Goal: Task Accomplishment & Management: Complete application form

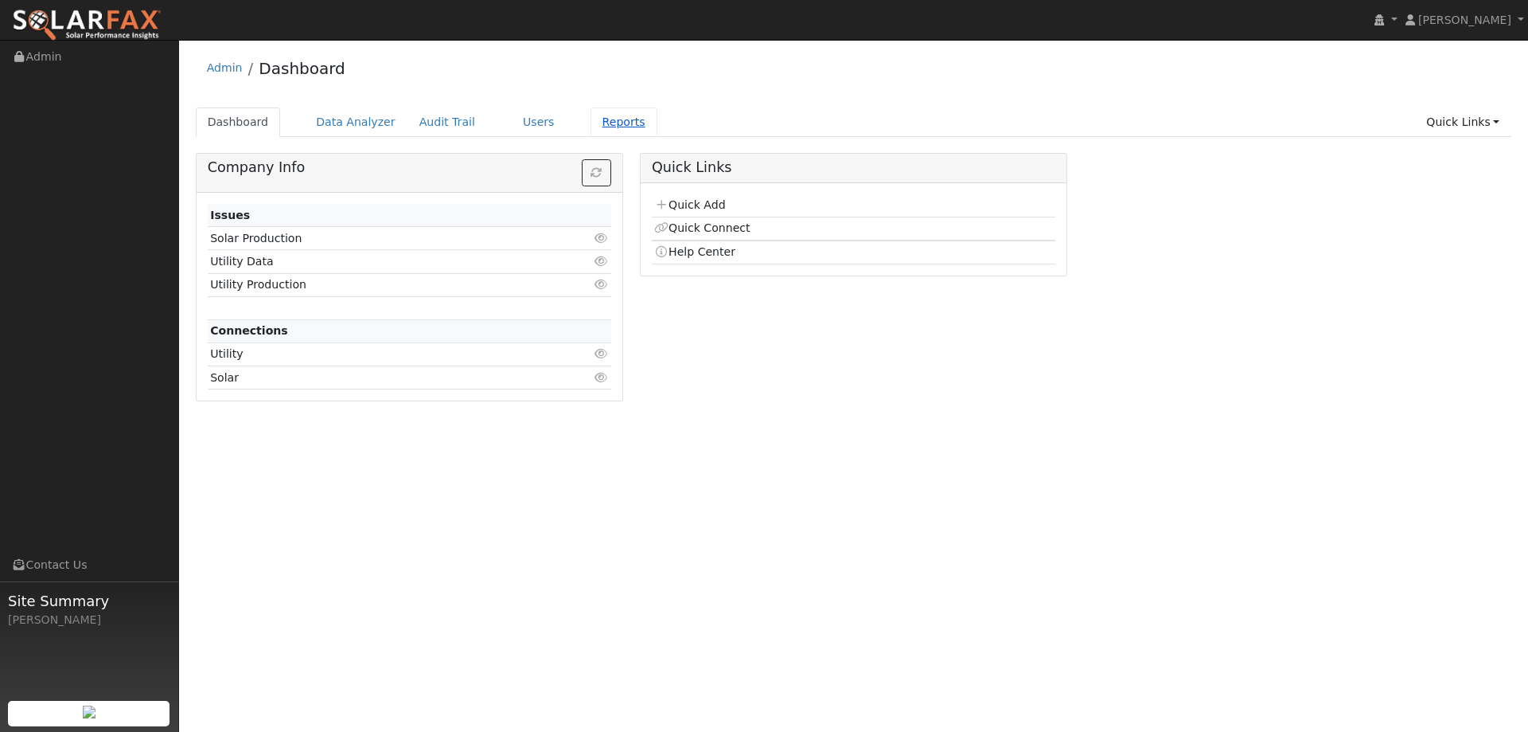
click at [591, 111] on link "Reports" at bounding box center [624, 121] width 67 height 29
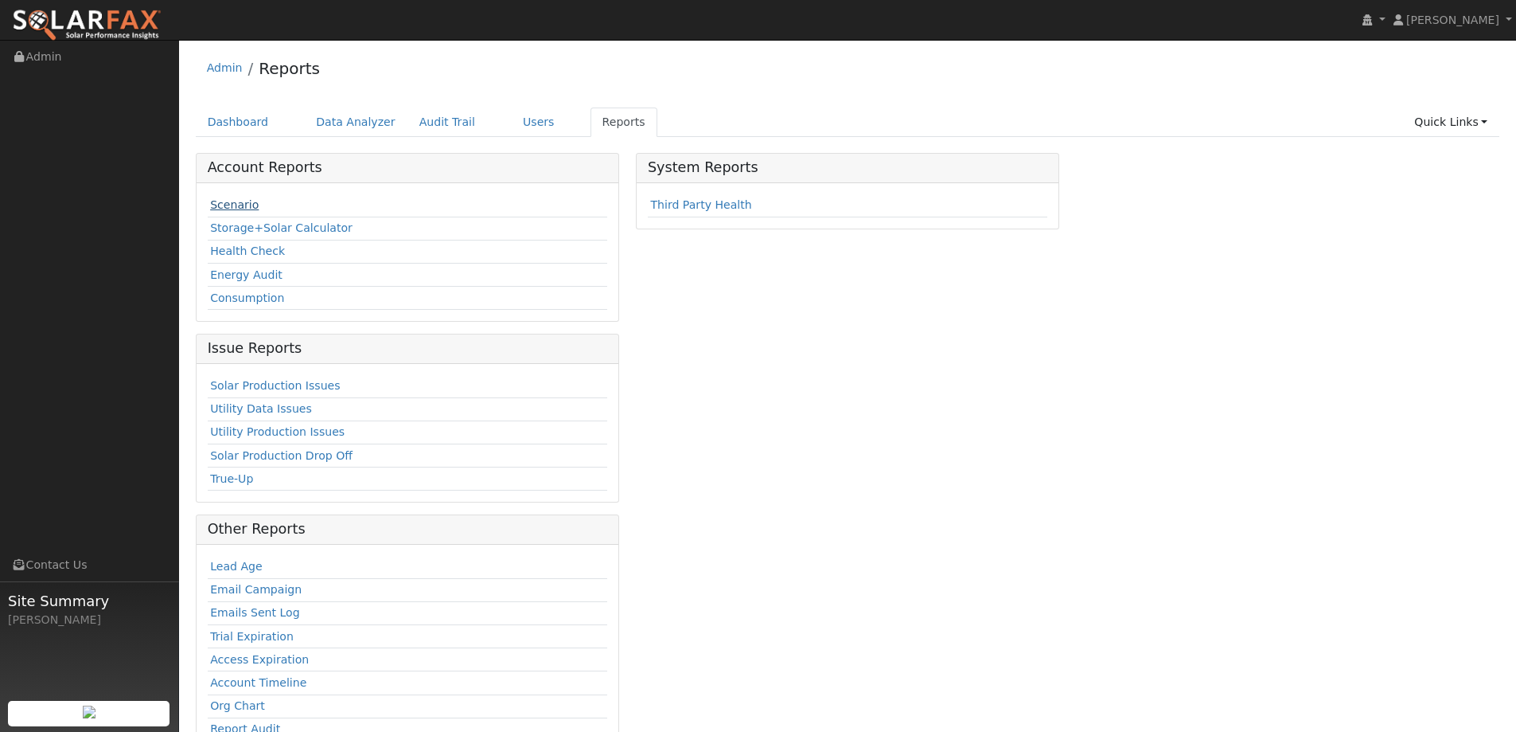
click link "Scenario"
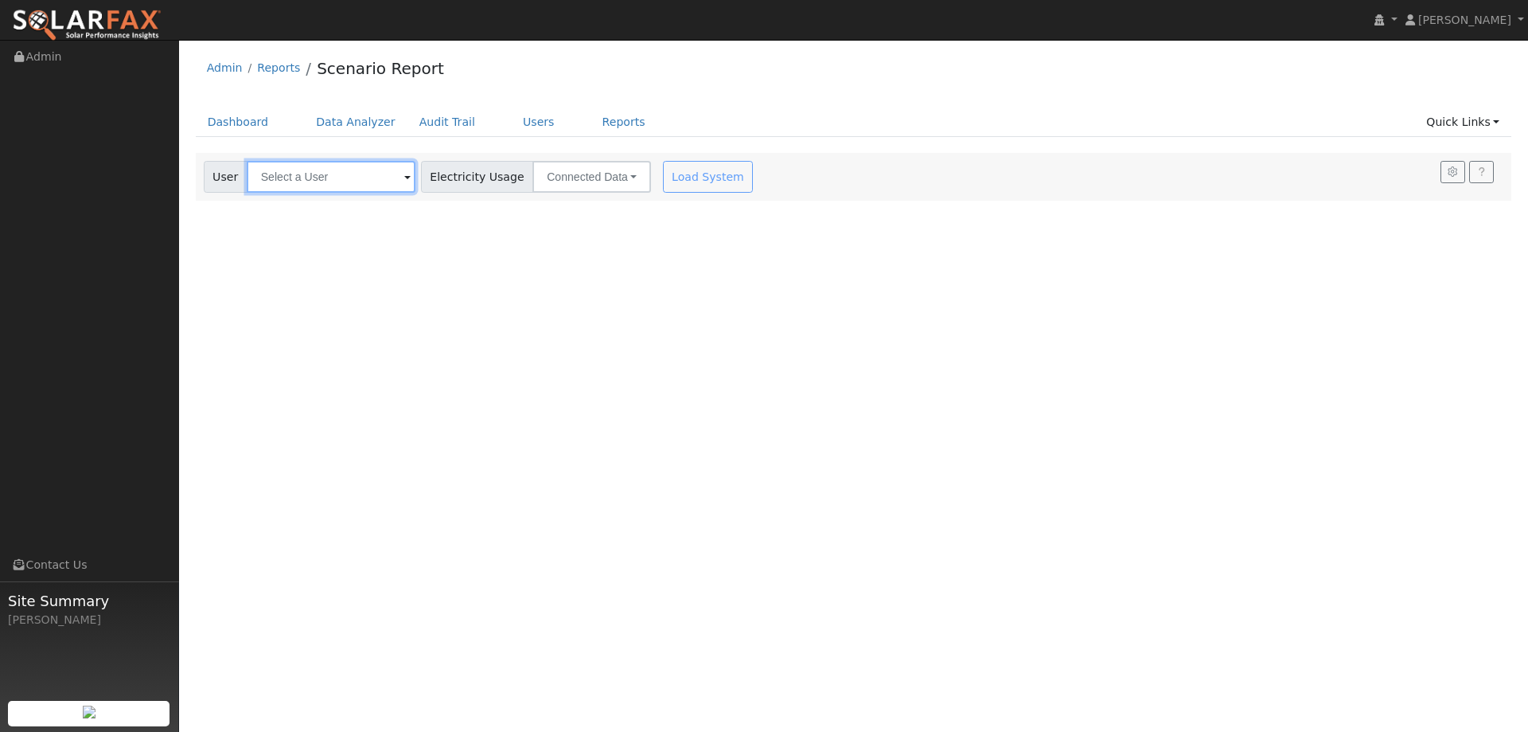
click at [345, 183] on input "text" at bounding box center [331, 177] width 169 height 32
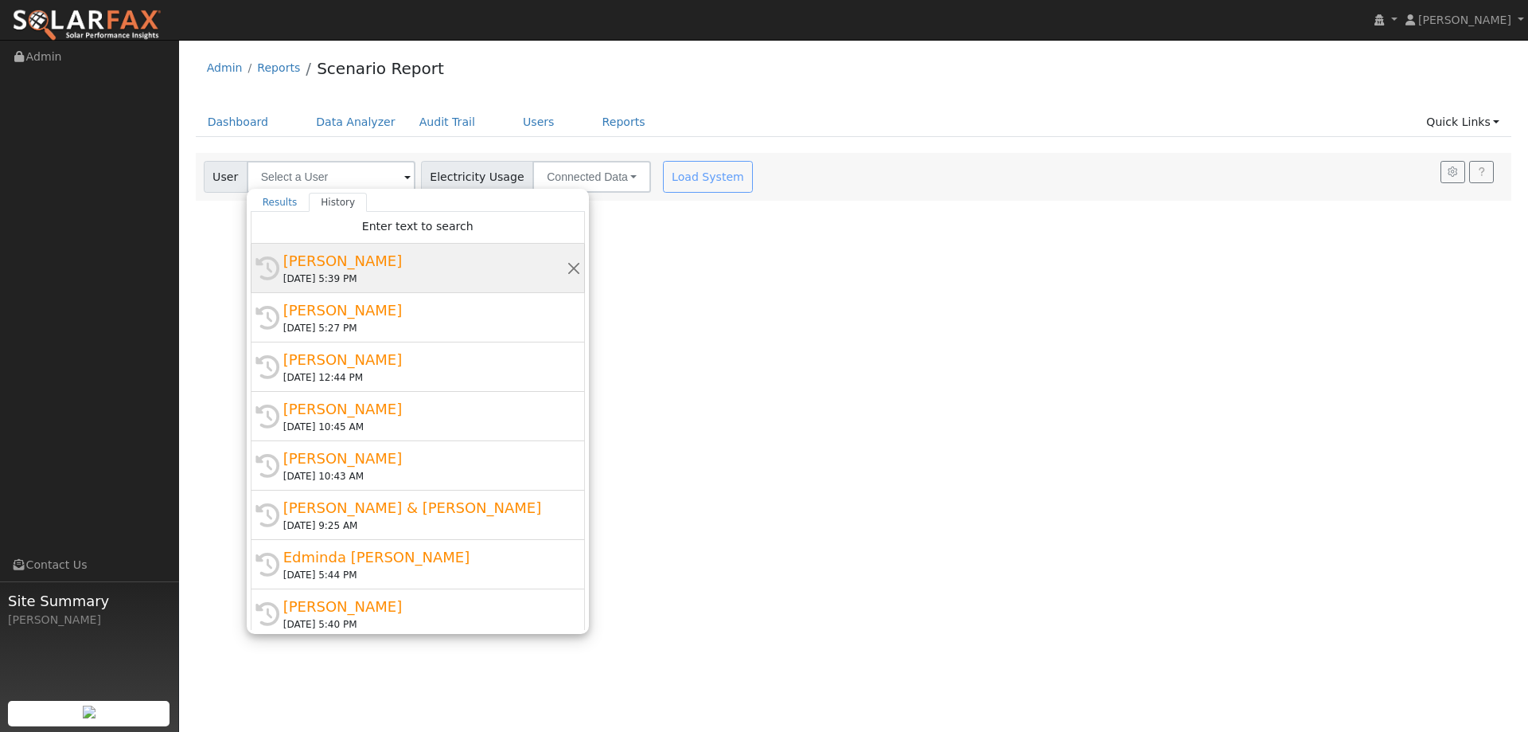
click at [328, 264] on div "Linda G" at bounding box center [424, 260] width 283 height 21
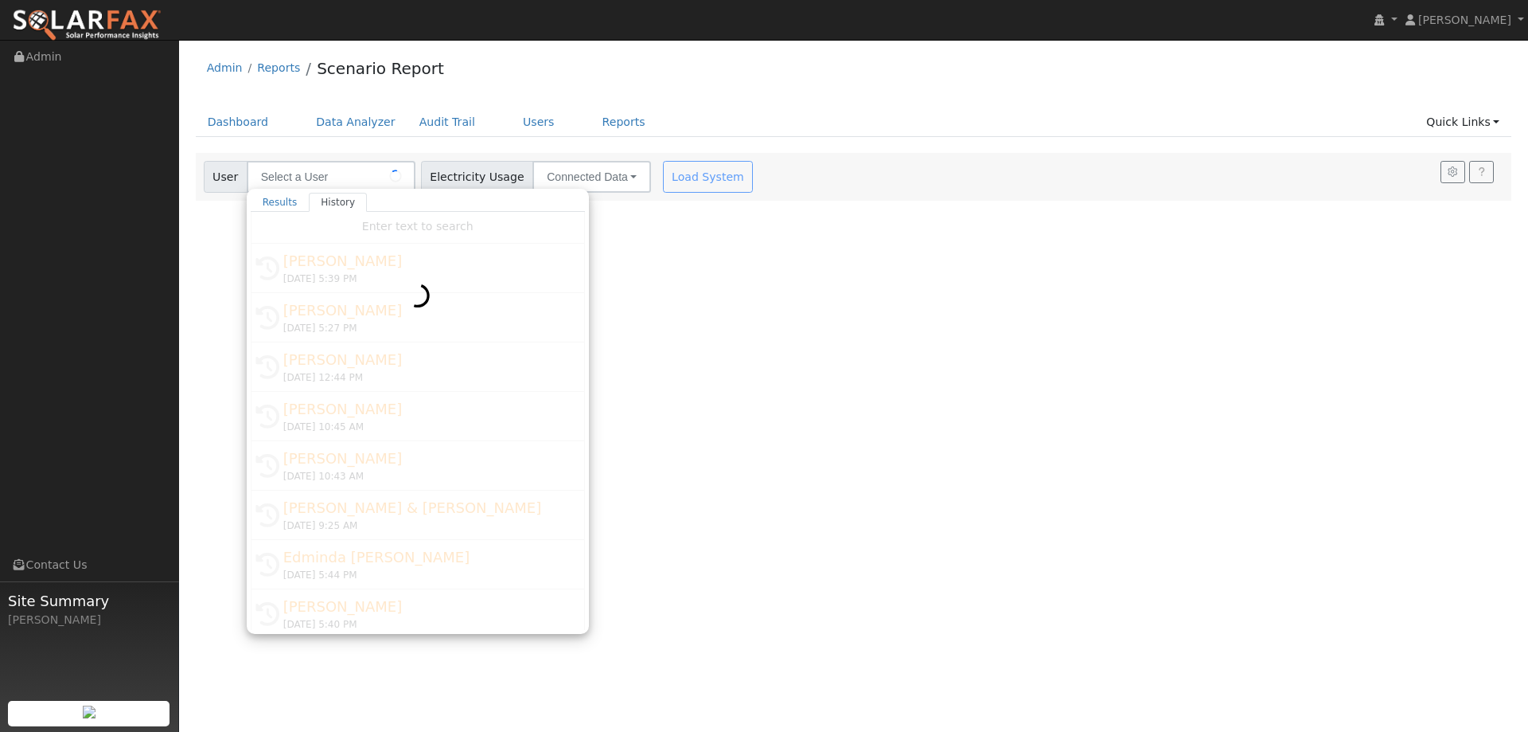
type input "Linda G"
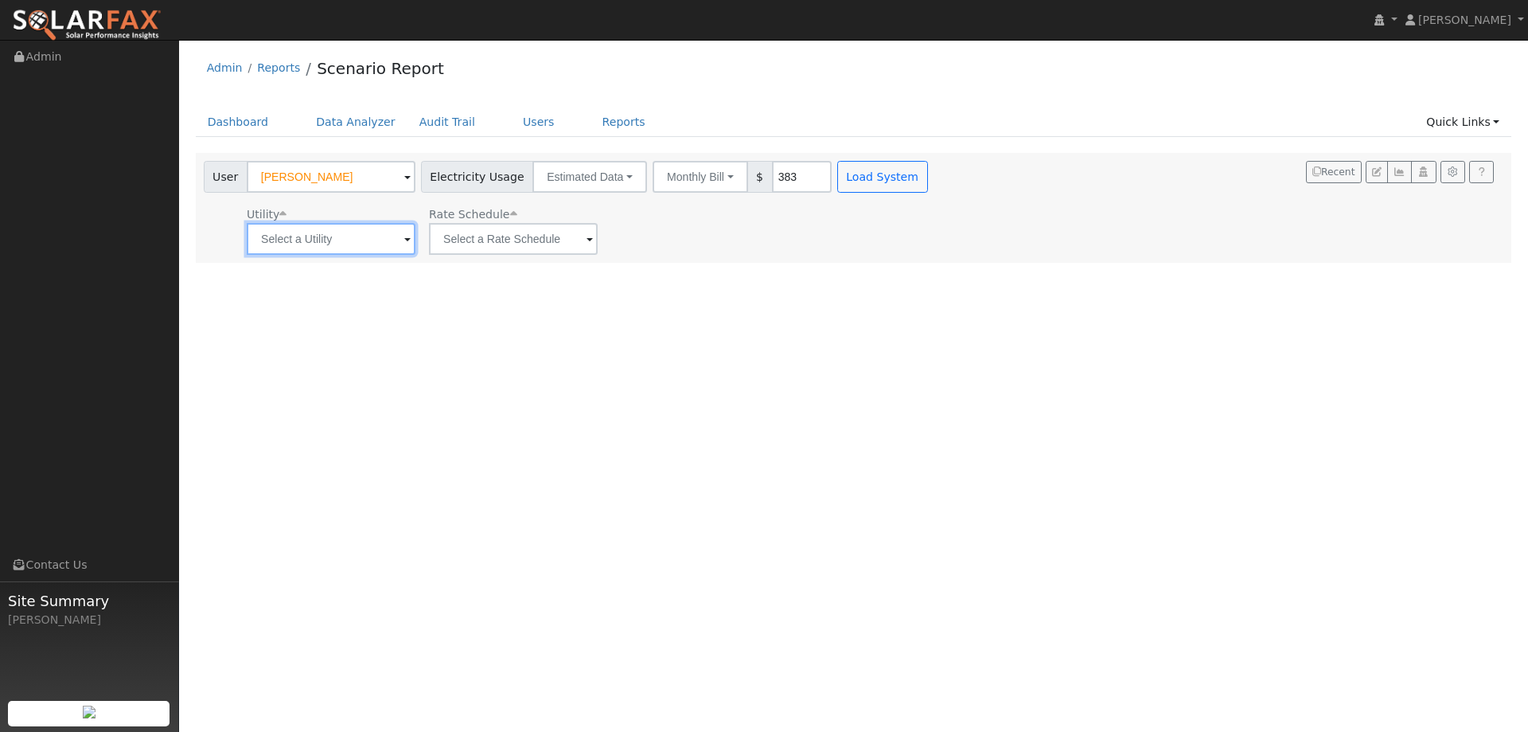
click at [317, 236] on input "text" at bounding box center [331, 239] width 169 height 32
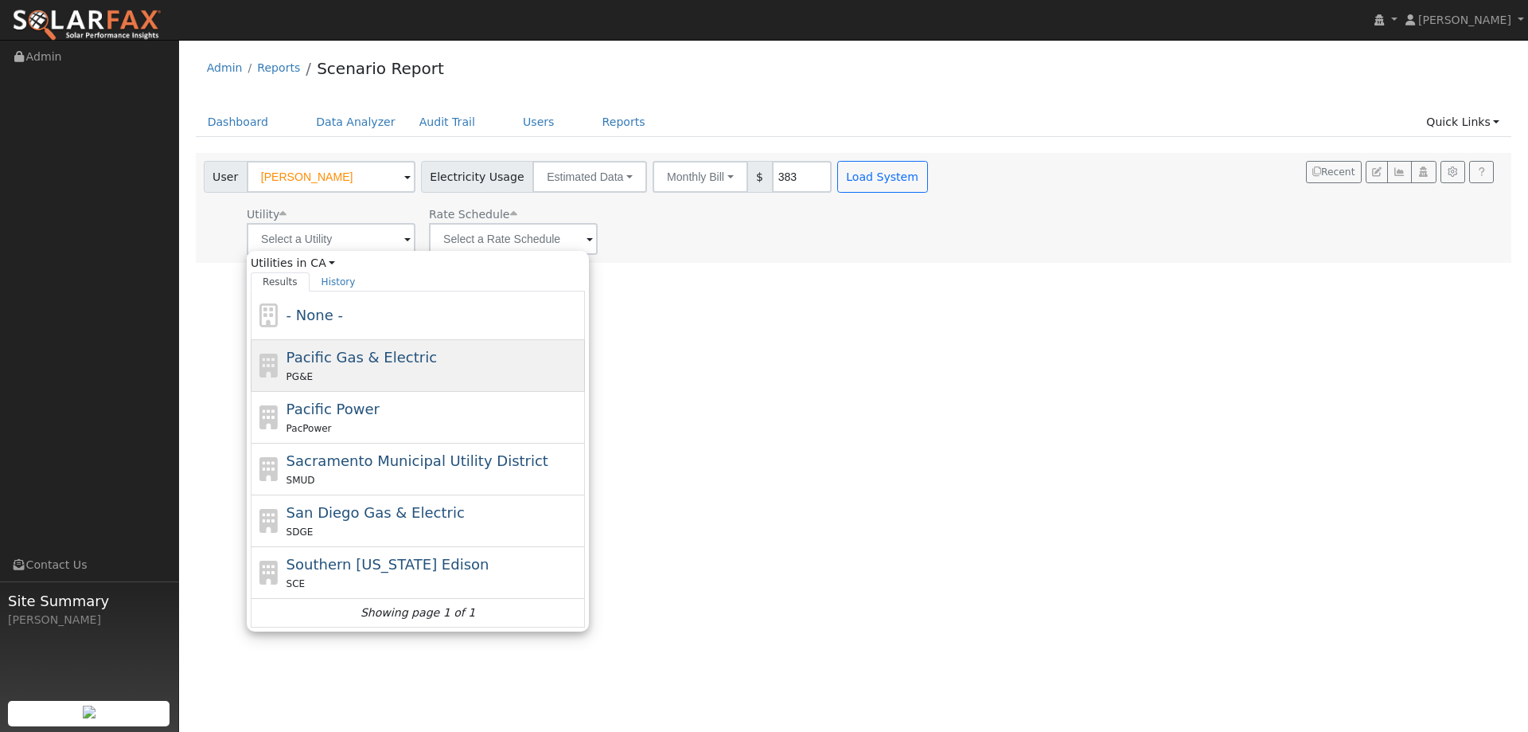
drag, startPoint x: 362, startPoint y: 365, endPoint x: 556, endPoint y: 293, distance: 207.0
click at [365, 364] on span "Pacific Gas & Electric" at bounding box center [362, 357] width 150 height 17
type input "Pacific Gas & Electric"
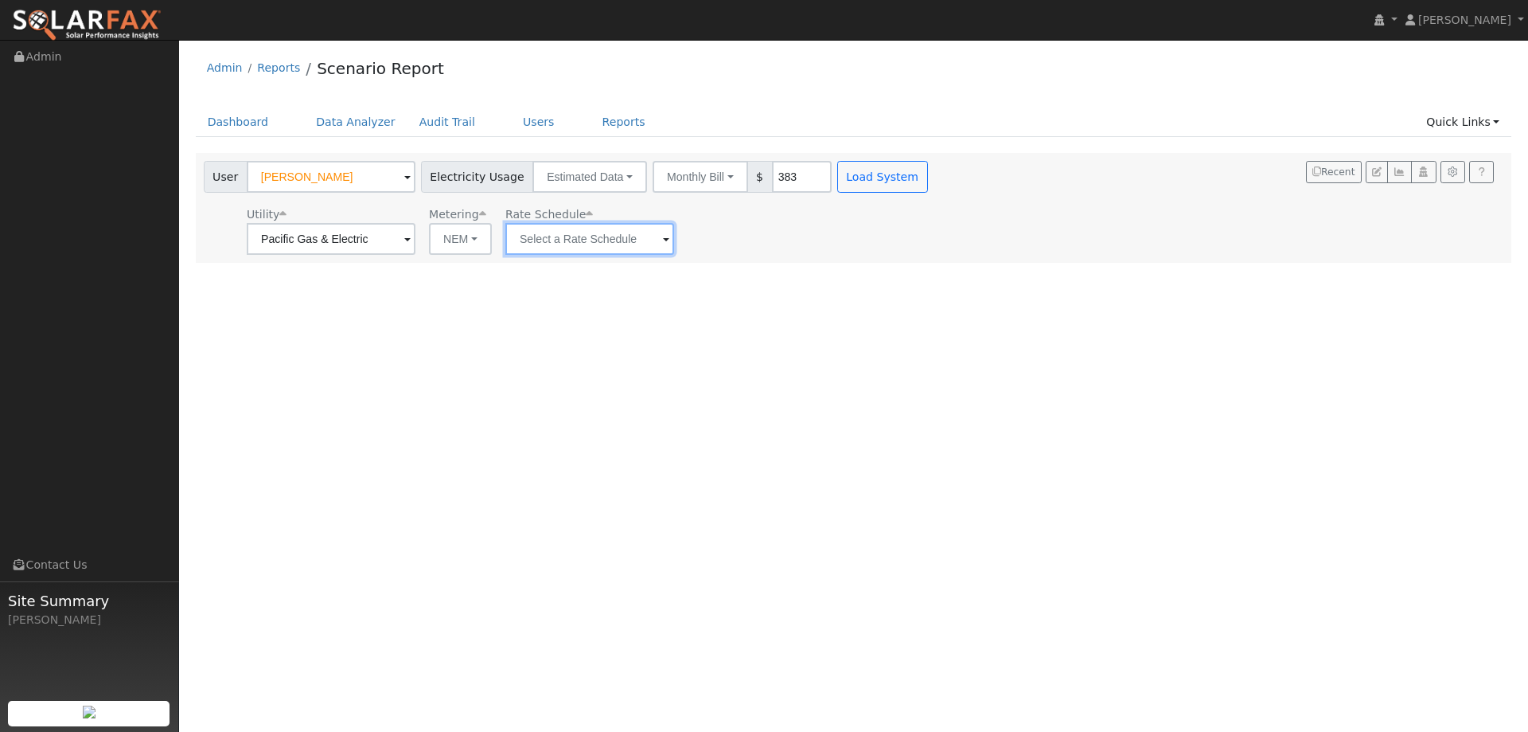
click at [576, 229] on input "text" at bounding box center [589, 239] width 169 height 32
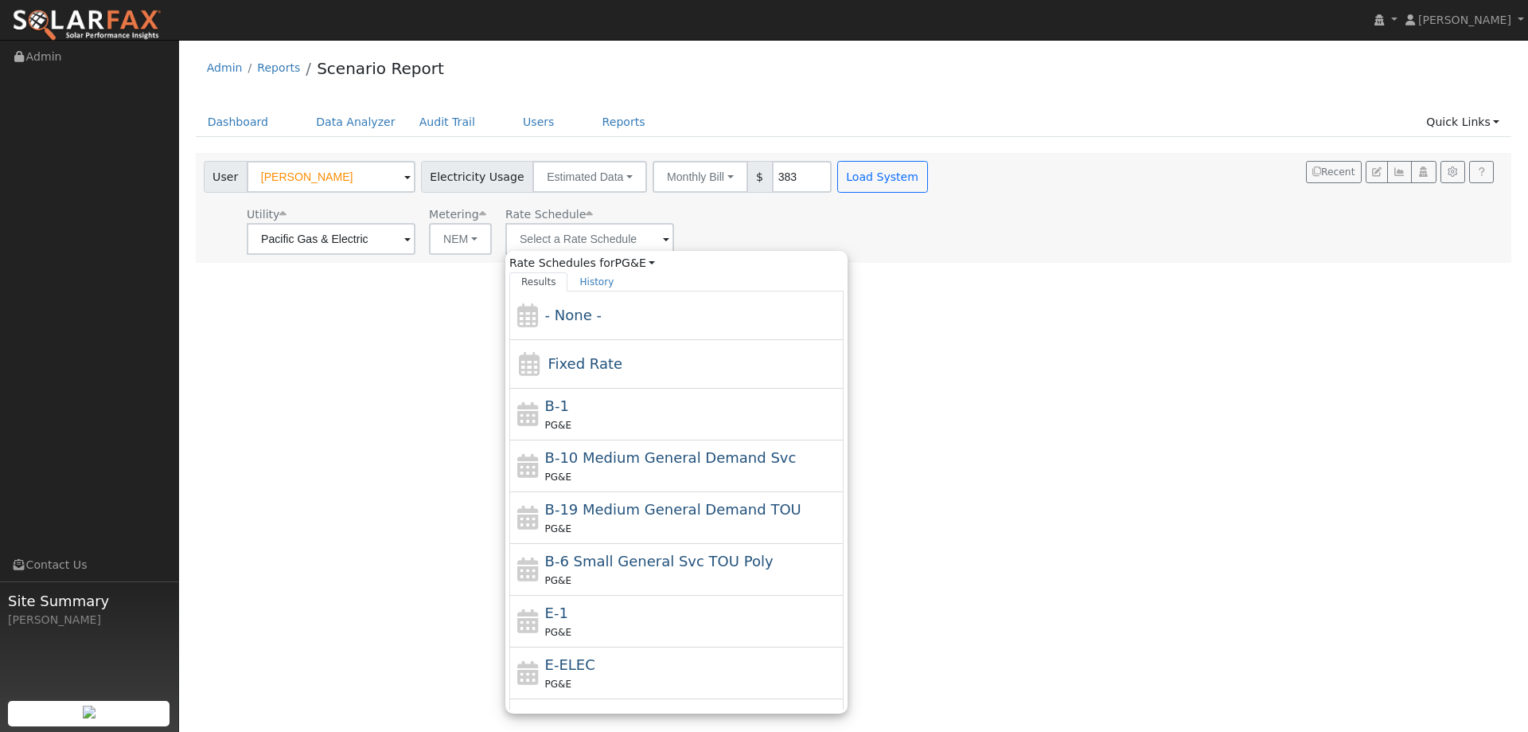
drag, startPoint x: 603, startPoint y: 604, endPoint x: 600, endPoint y: 583, distance: 20.9
click at [604, 603] on div "E-1 PG&E" at bounding box center [692, 621] width 295 height 38
type input "E-1"
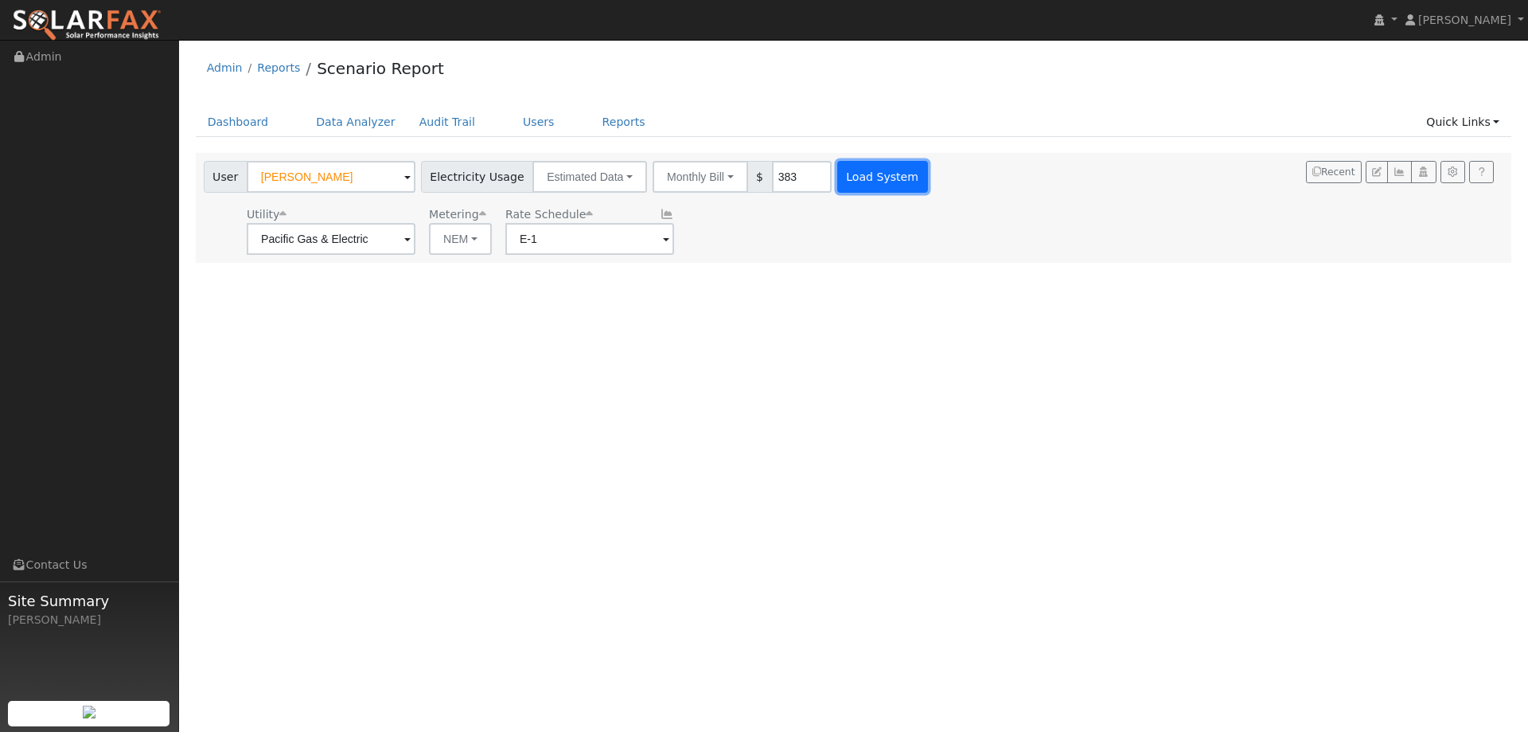
click at [837, 175] on button "Load System" at bounding box center [882, 177] width 91 height 32
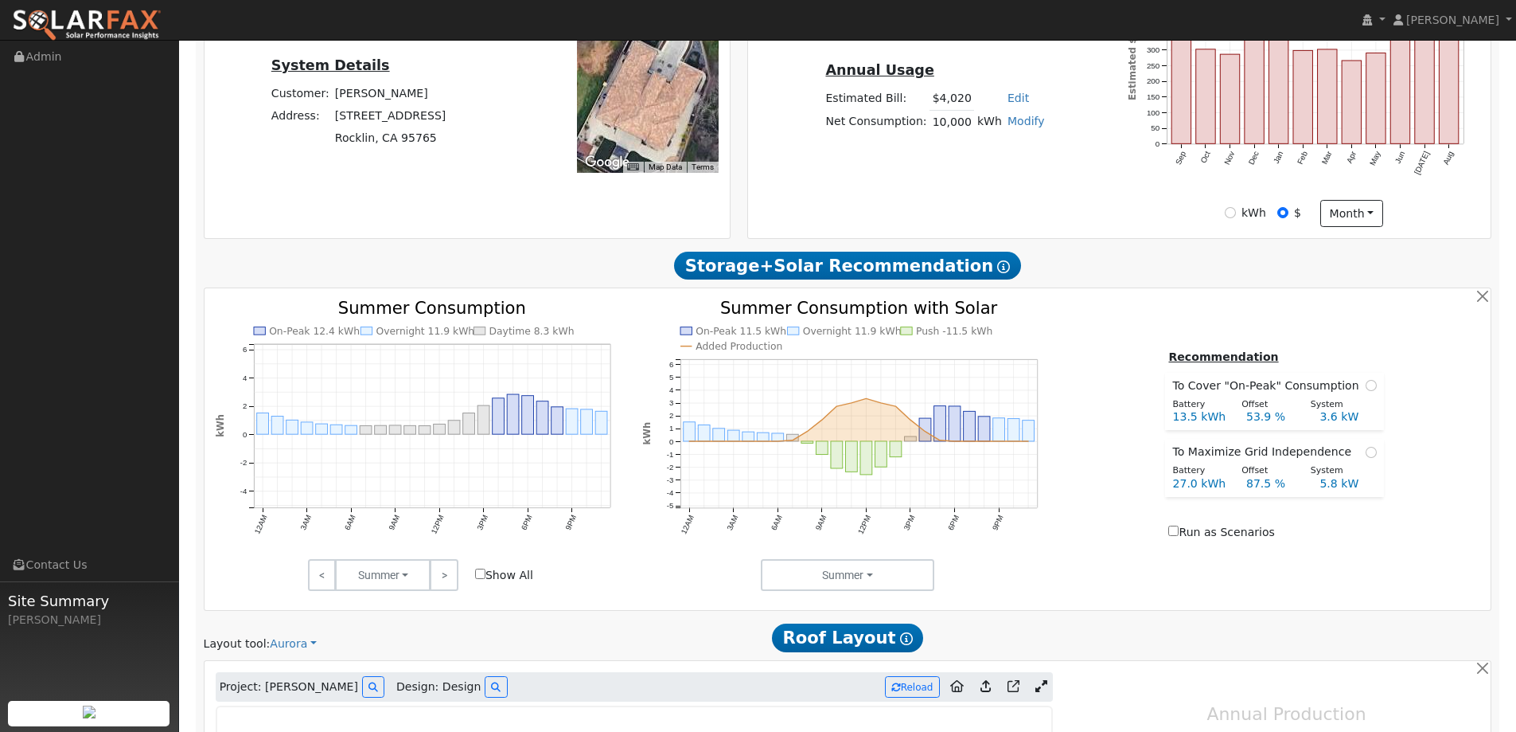
type input "0"
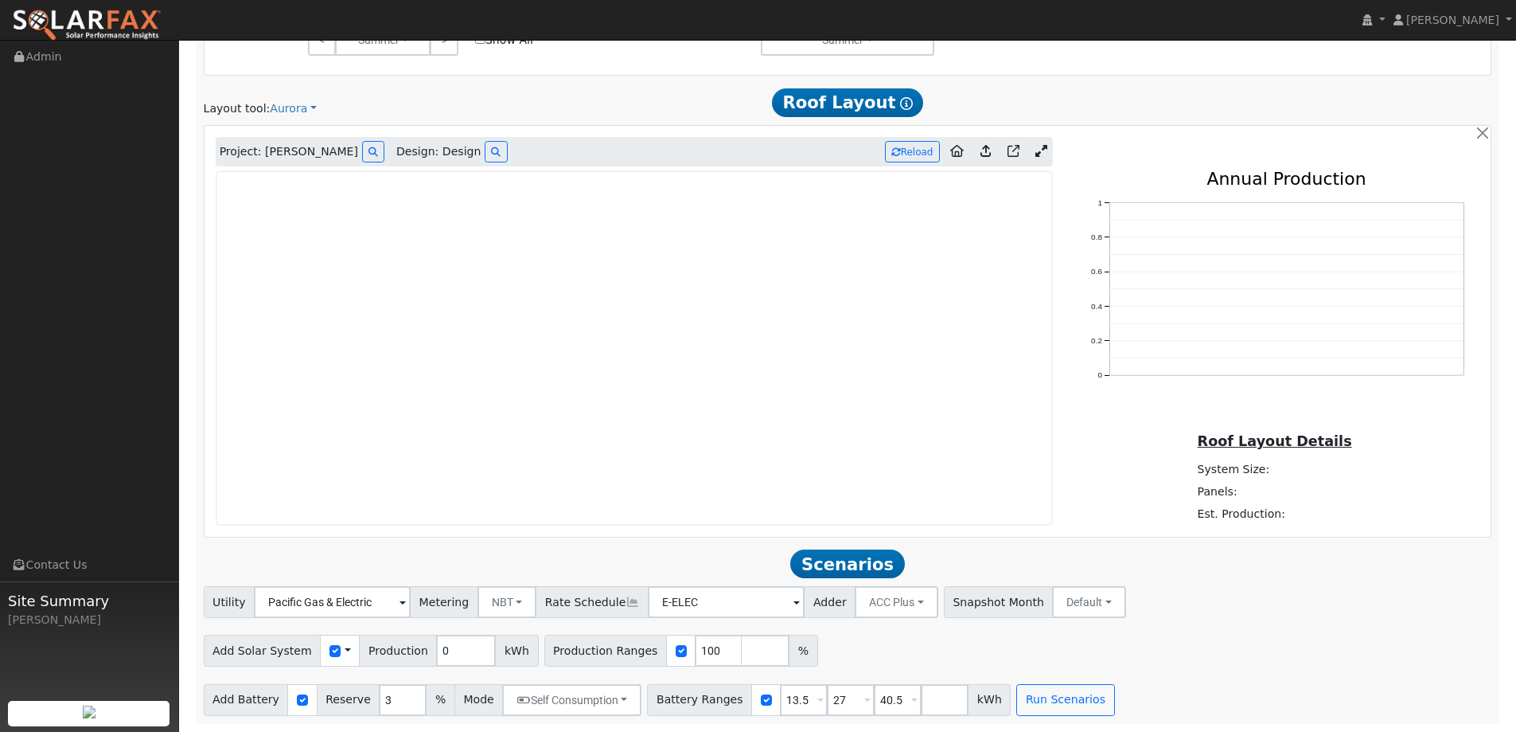
scroll to position [934, 0]
click at [123, 32] on img at bounding box center [87, 25] width 150 height 33
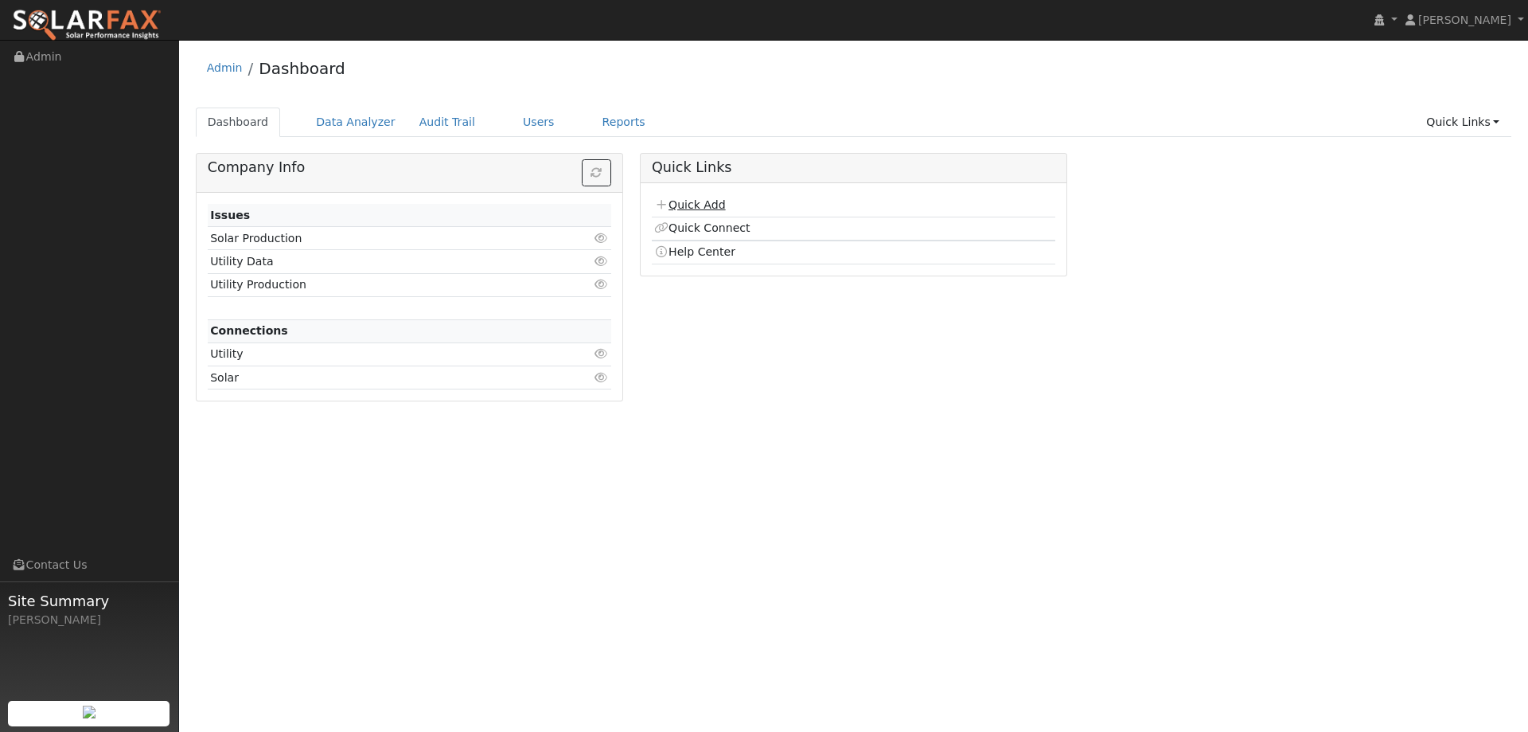
click at [660, 201] on icon at bounding box center [661, 204] width 14 height 11
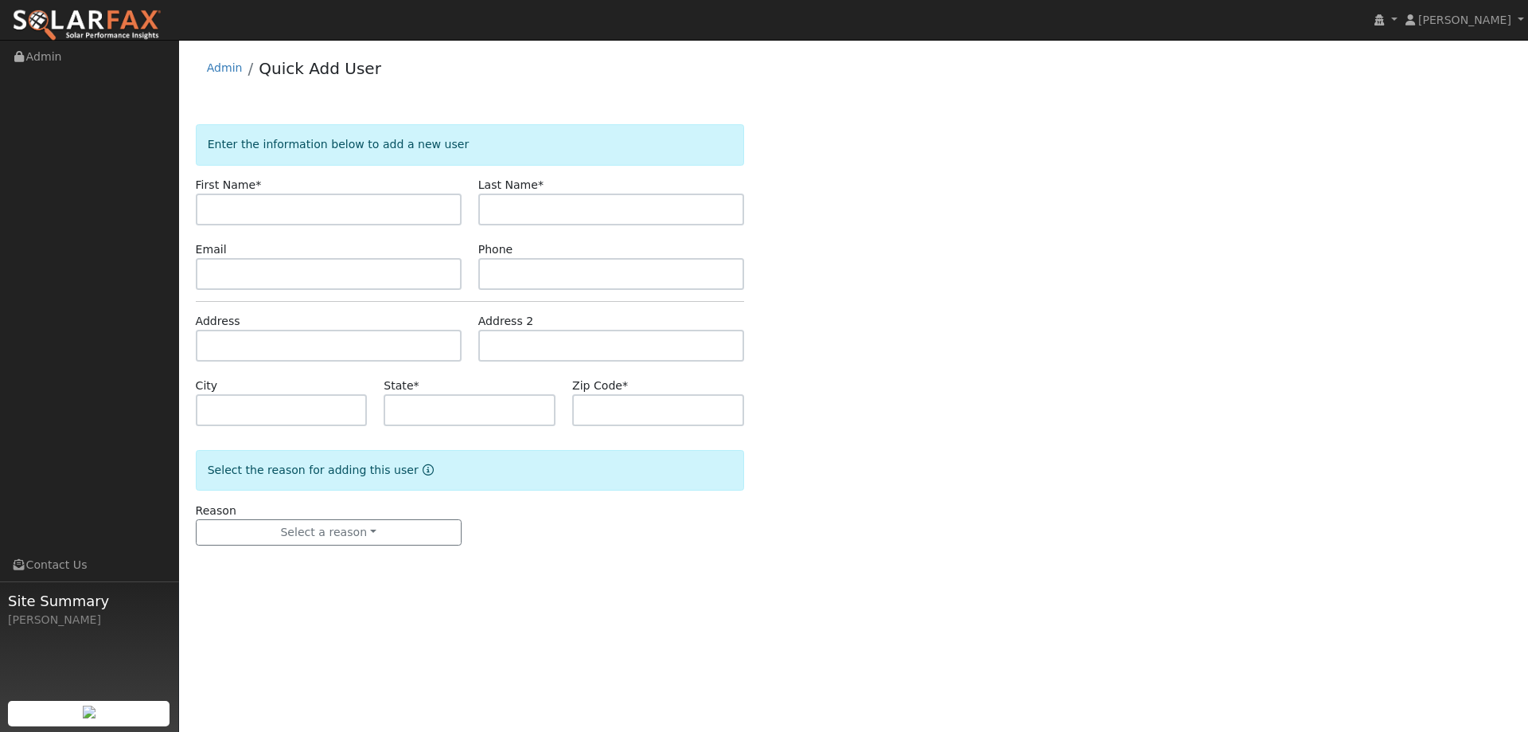
click at [82, 19] on img at bounding box center [87, 25] width 150 height 33
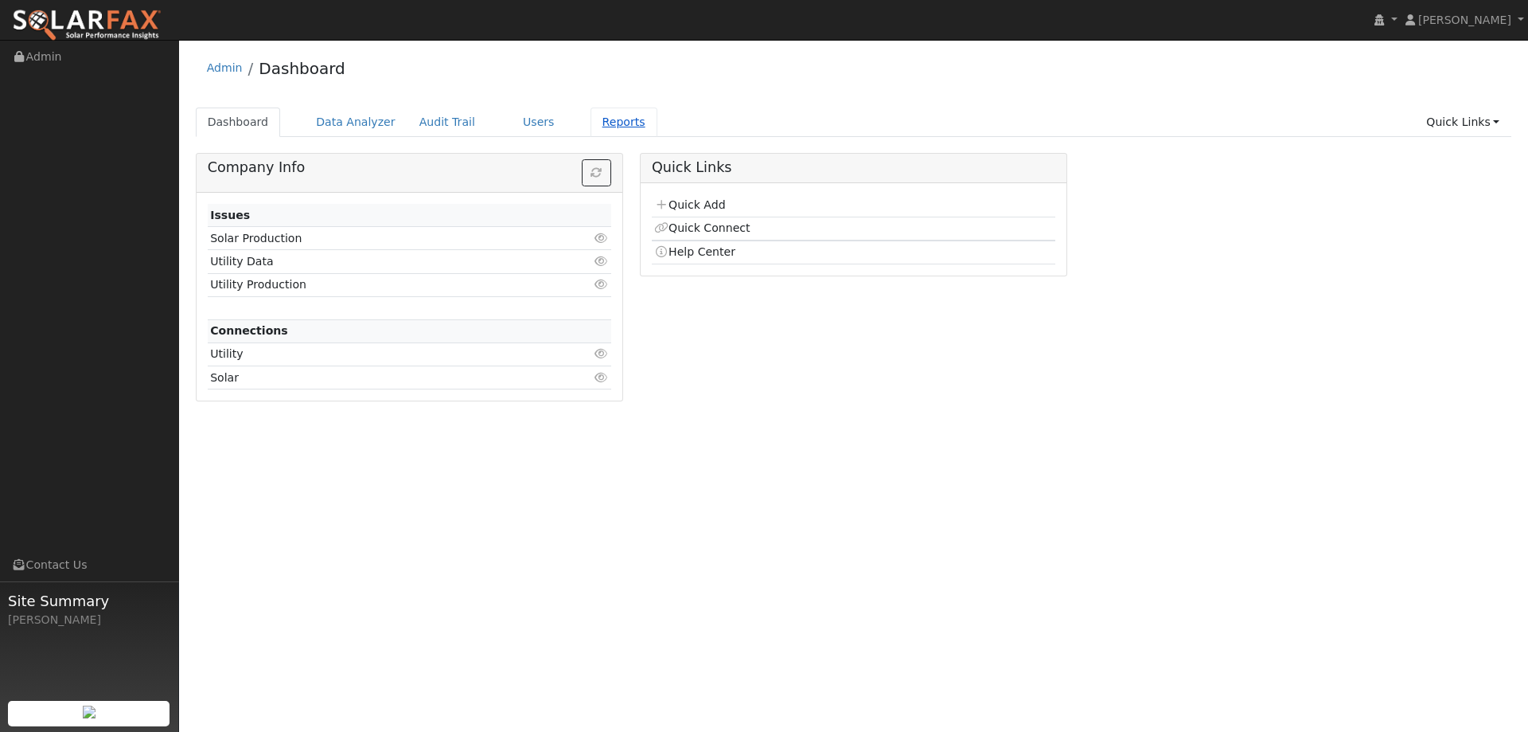
click at [600, 119] on link "Reports" at bounding box center [624, 121] width 67 height 29
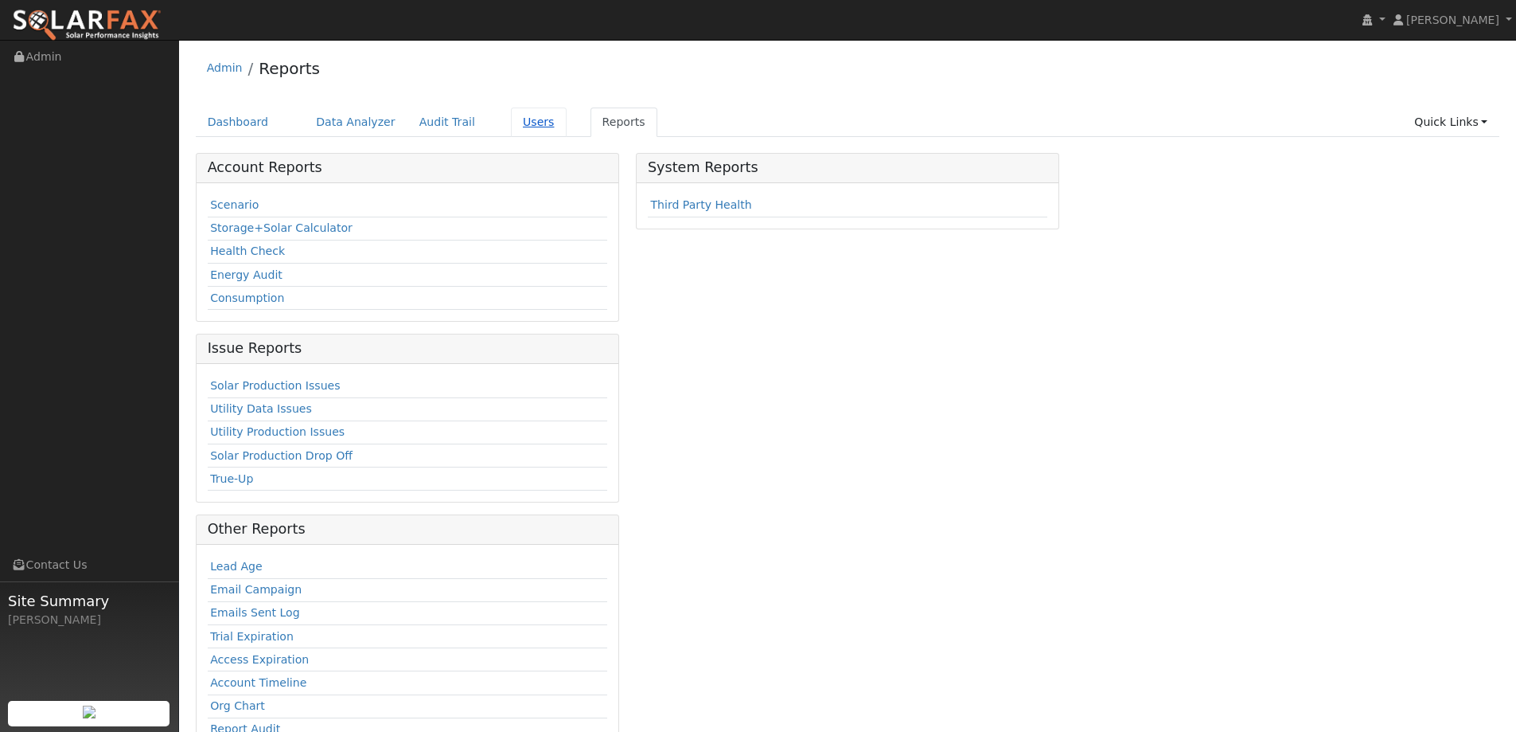
click at [528, 123] on link "Users" at bounding box center [539, 121] width 56 height 29
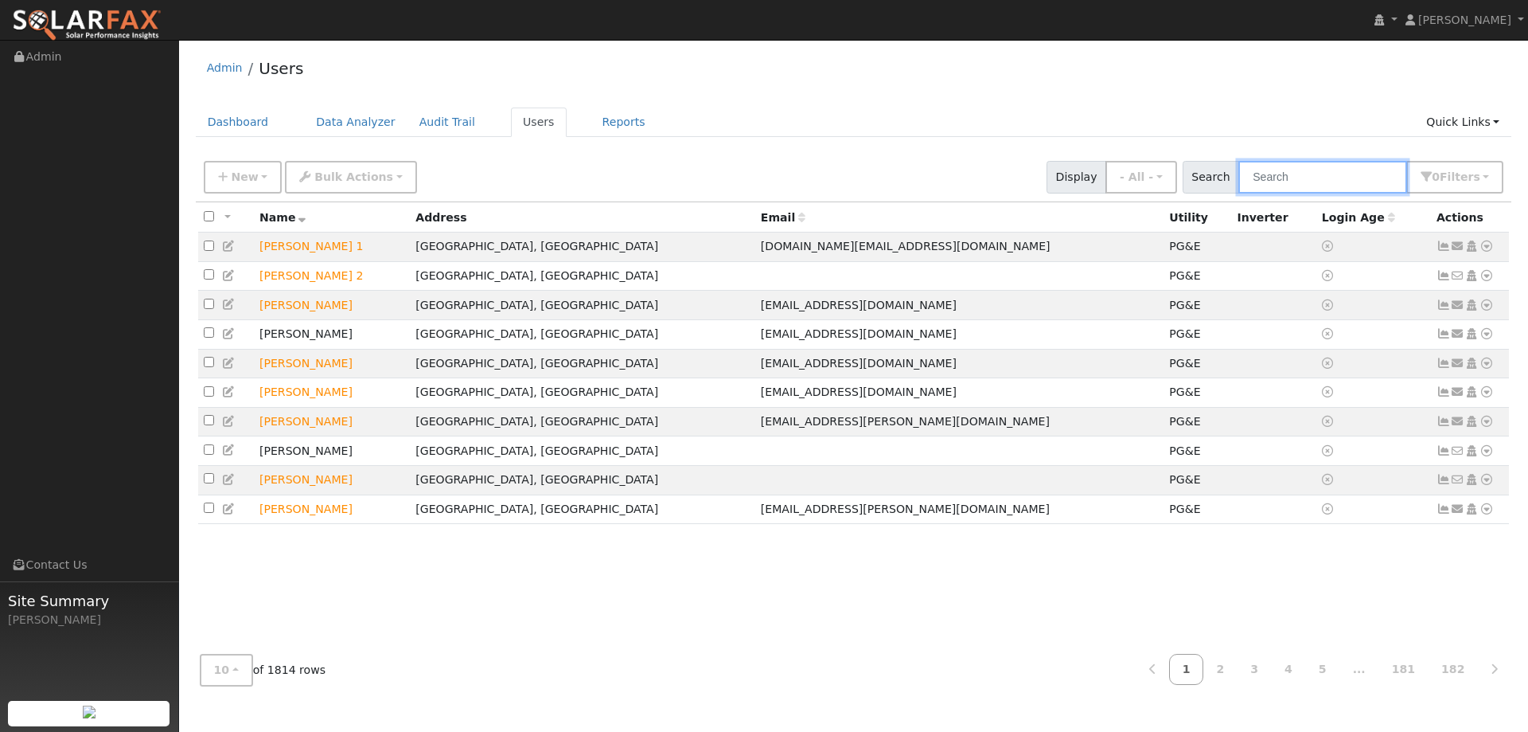
click at [1313, 178] on input "text" at bounding box center [1323, 177] width 169 height 33
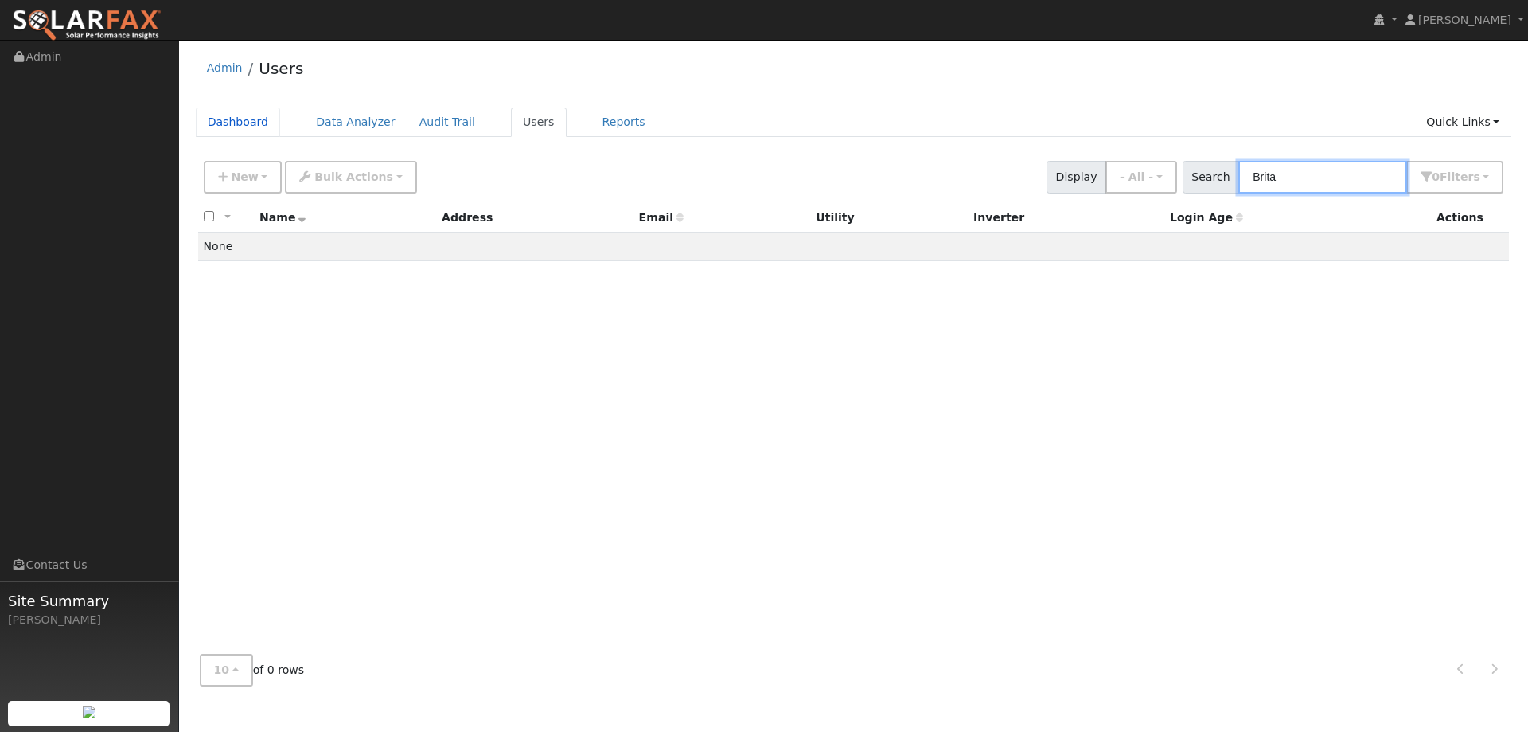
type input "Brita"
click at [234, 121] on link "Dashboard" at bounding box center [238, 121] width 85 height 29
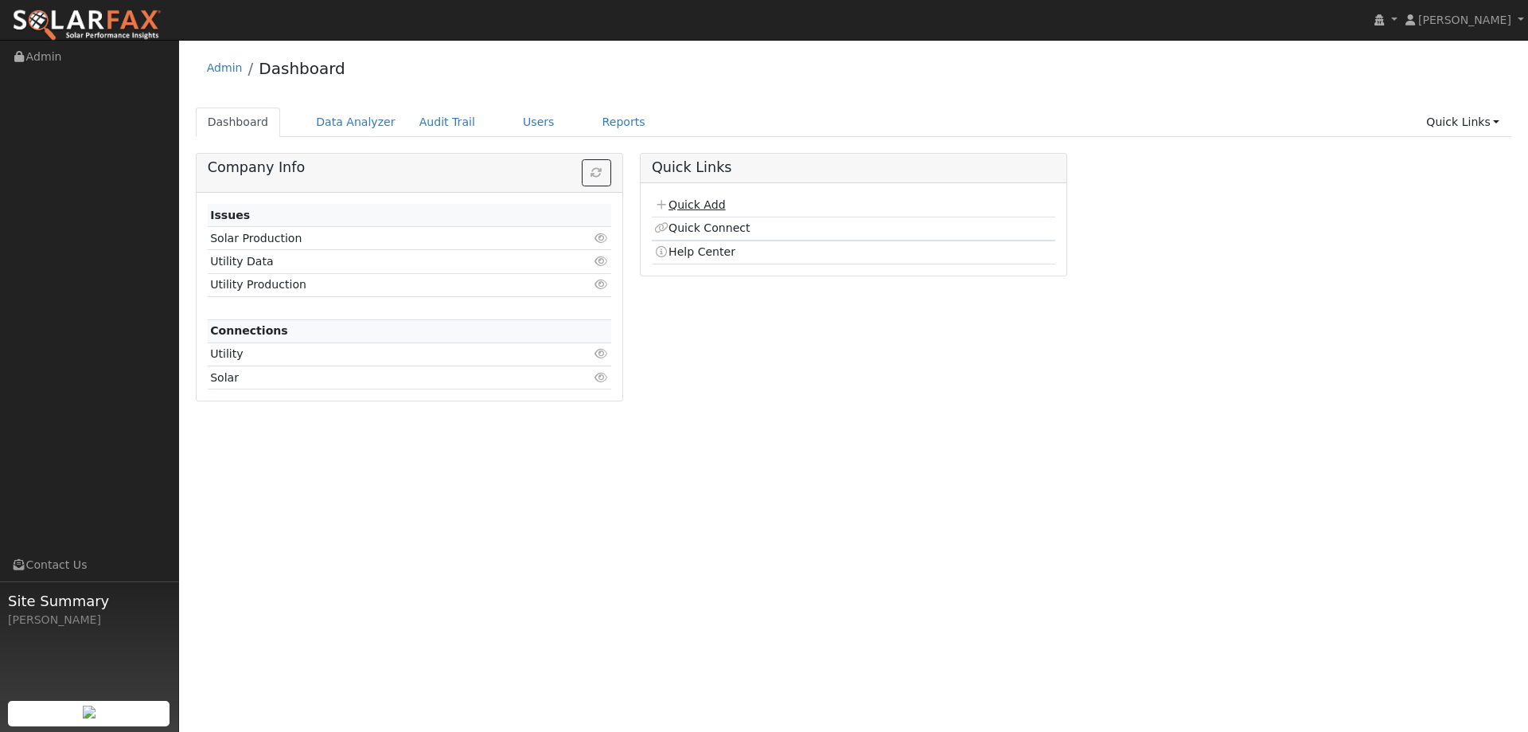
click at [704, 200] on td "Quick Add" at bounding box center [854, 205] width 404 height 23
click at [704, 200] on link "Quick Add" at bounding box center [689, 204] width 71 height 13
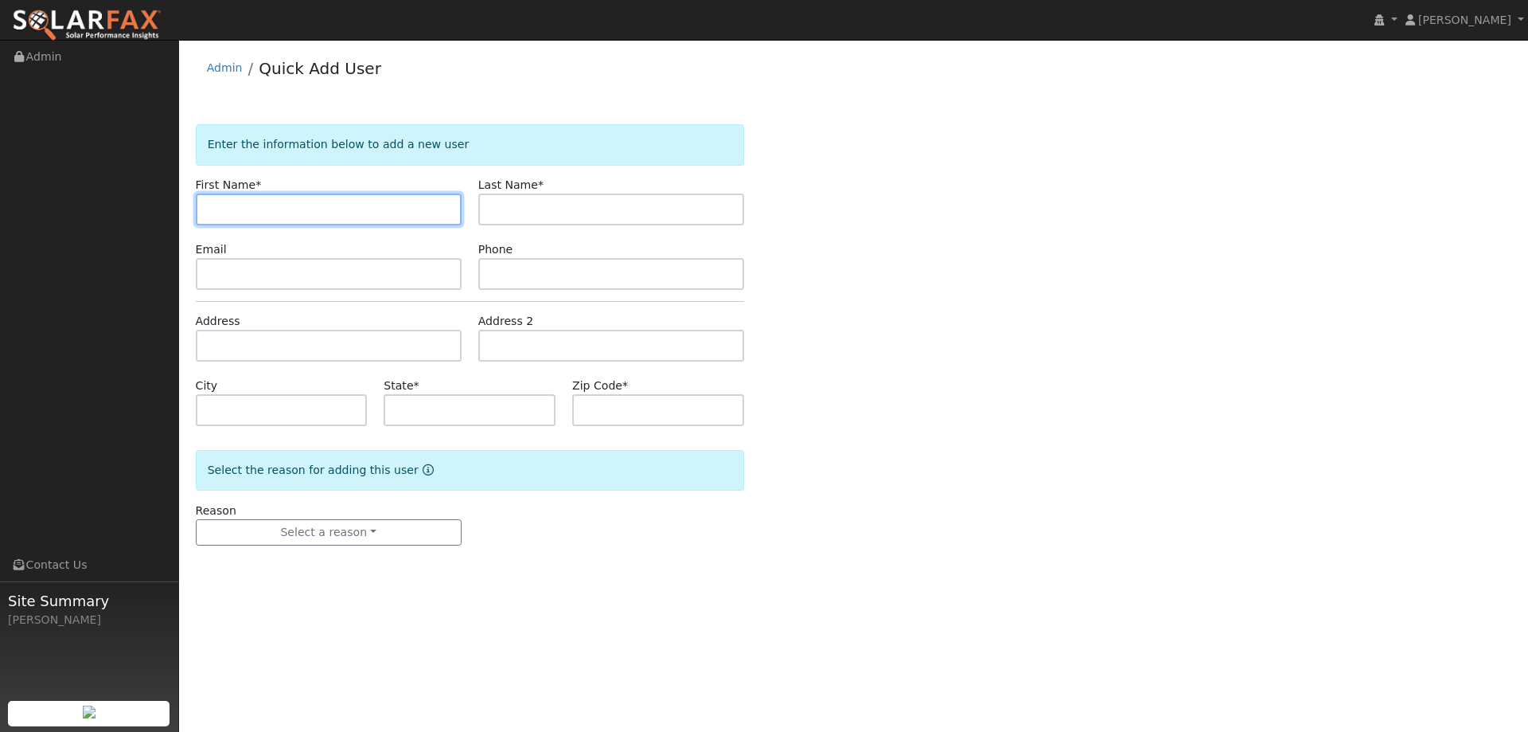
click at [397, 211] on input "text" at bounding box center [329, 209] width 266 height 32
type input "Brita"
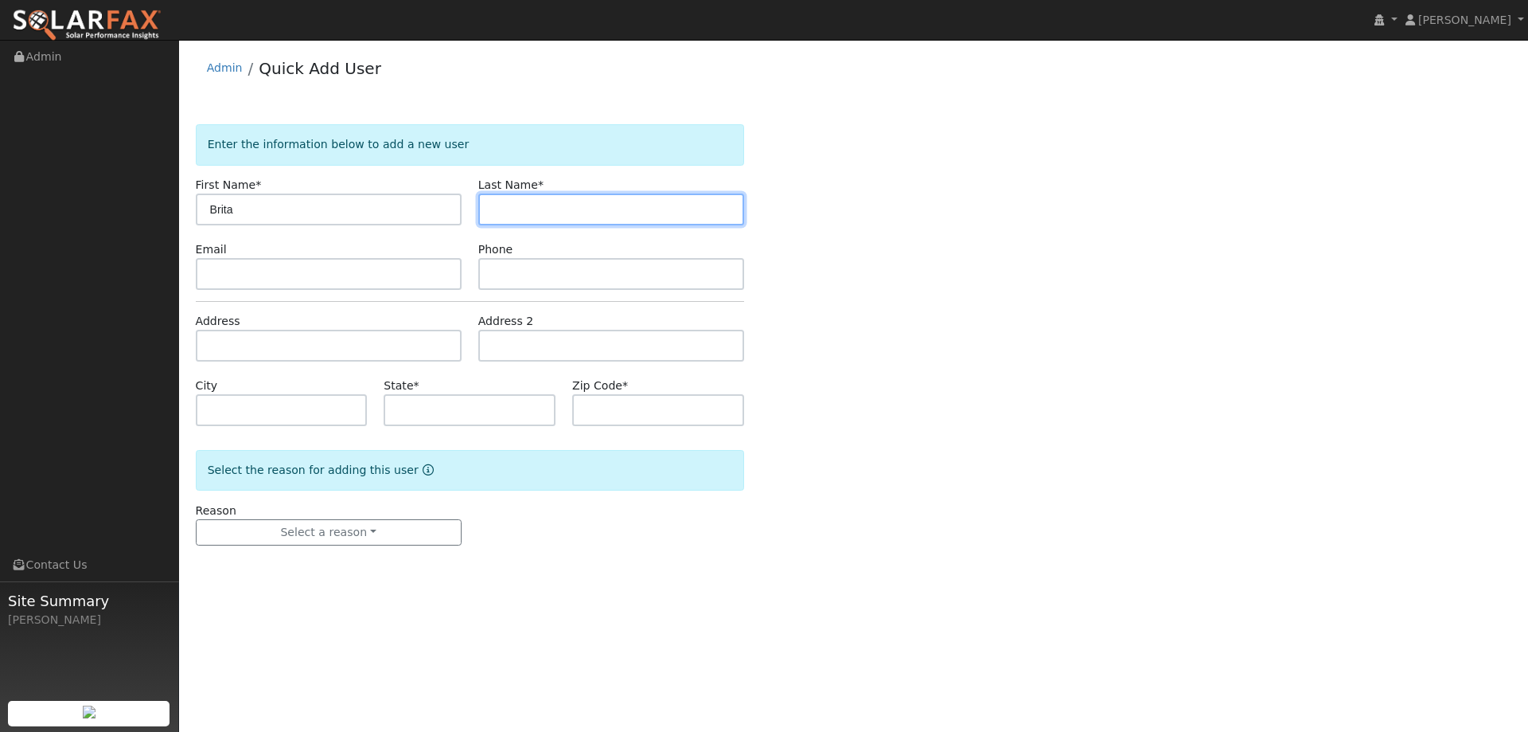
click at [728, 201] on input "text" at bounding box center [611, 209] width 266 height 32
type input "[PERSON_NAME]"
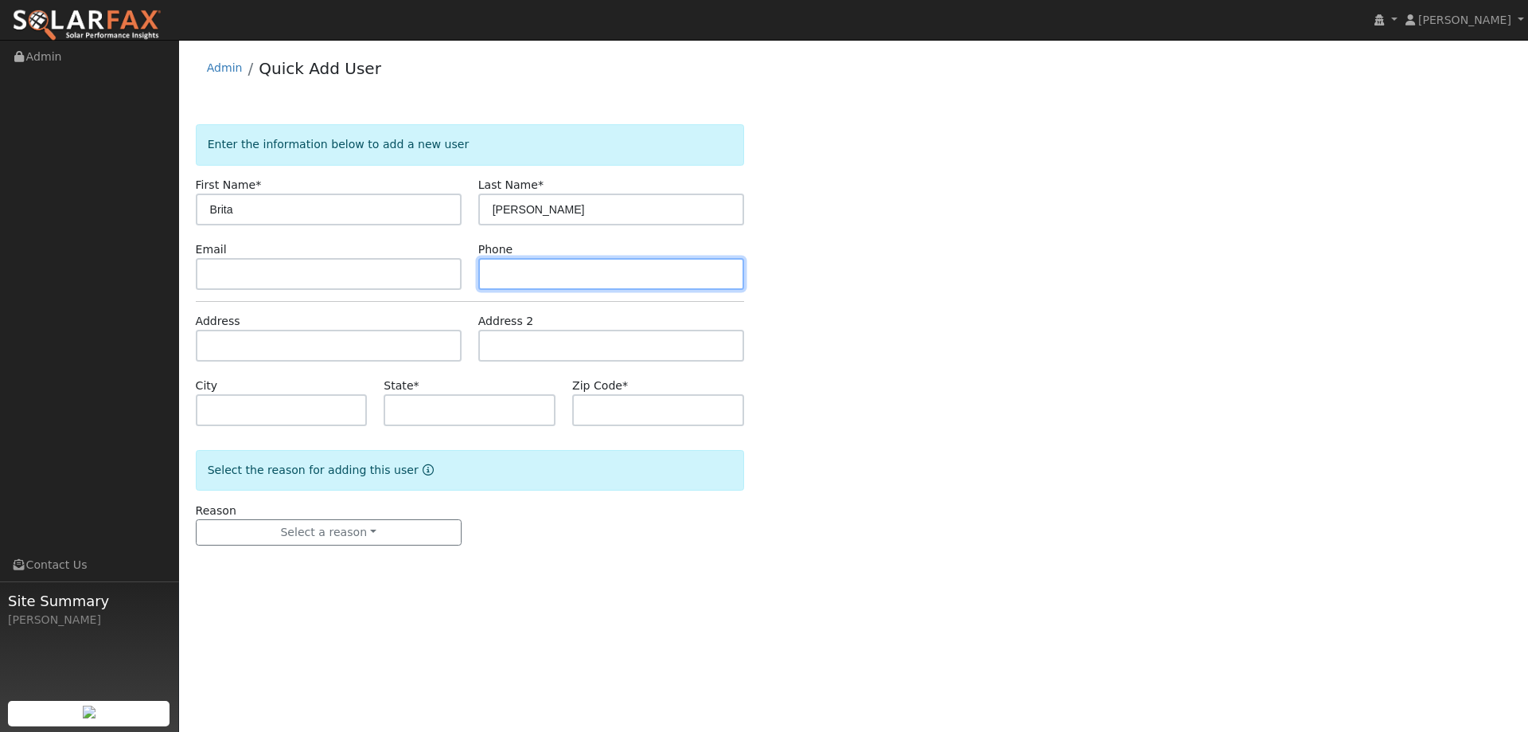
click at [593, 269] on input "text" at bounding box center [611, 274] width 266 height 32
paste input "[PHONE_NUMBER]"
type input "[PHONE_NUMBER]"
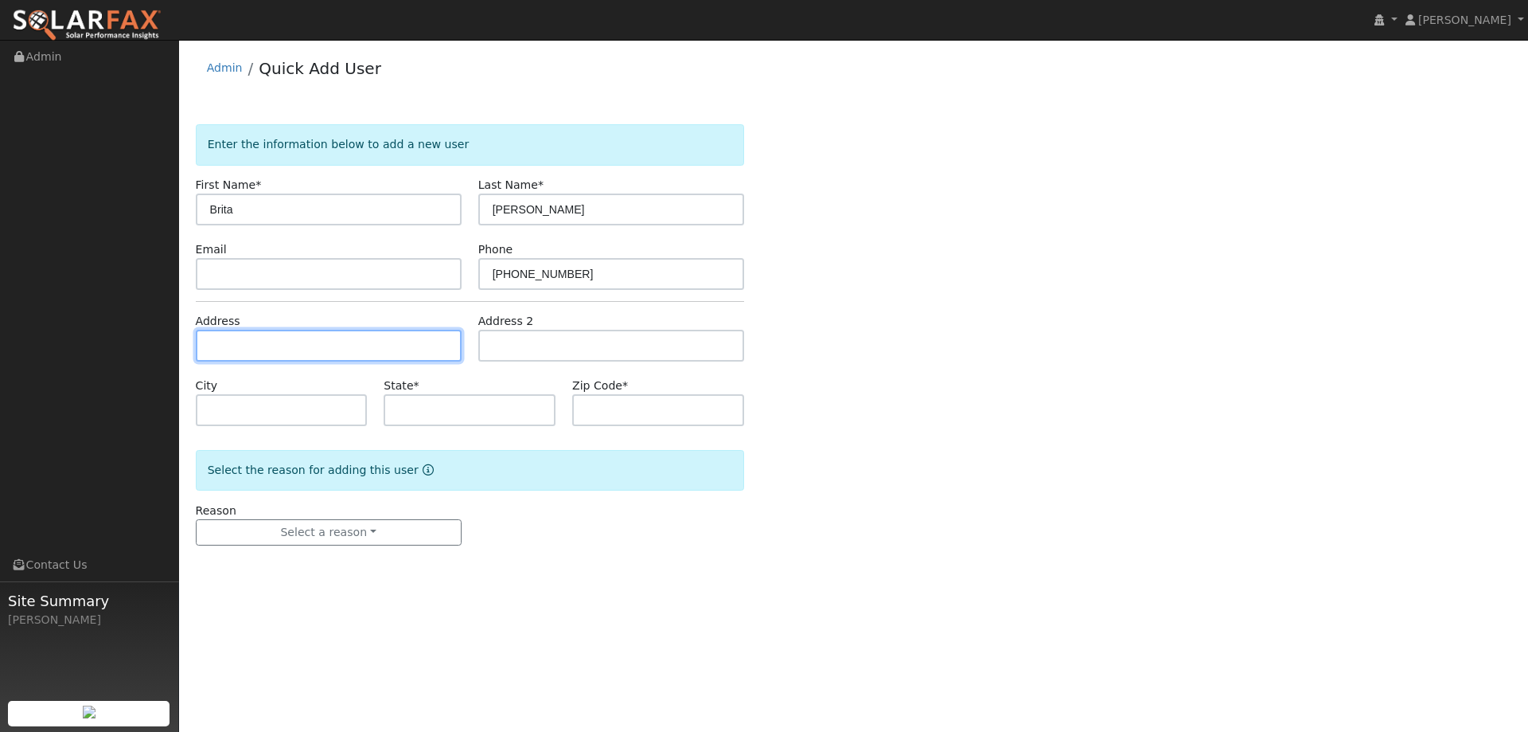
click at [232, 337] on input "text" at bounding box center [329, 346] width 266 height 32
paste input "[STREET_ADDRESS]"
type input "[STREET_ADDRESS]"
type input "Rocklin"
type input "CA"
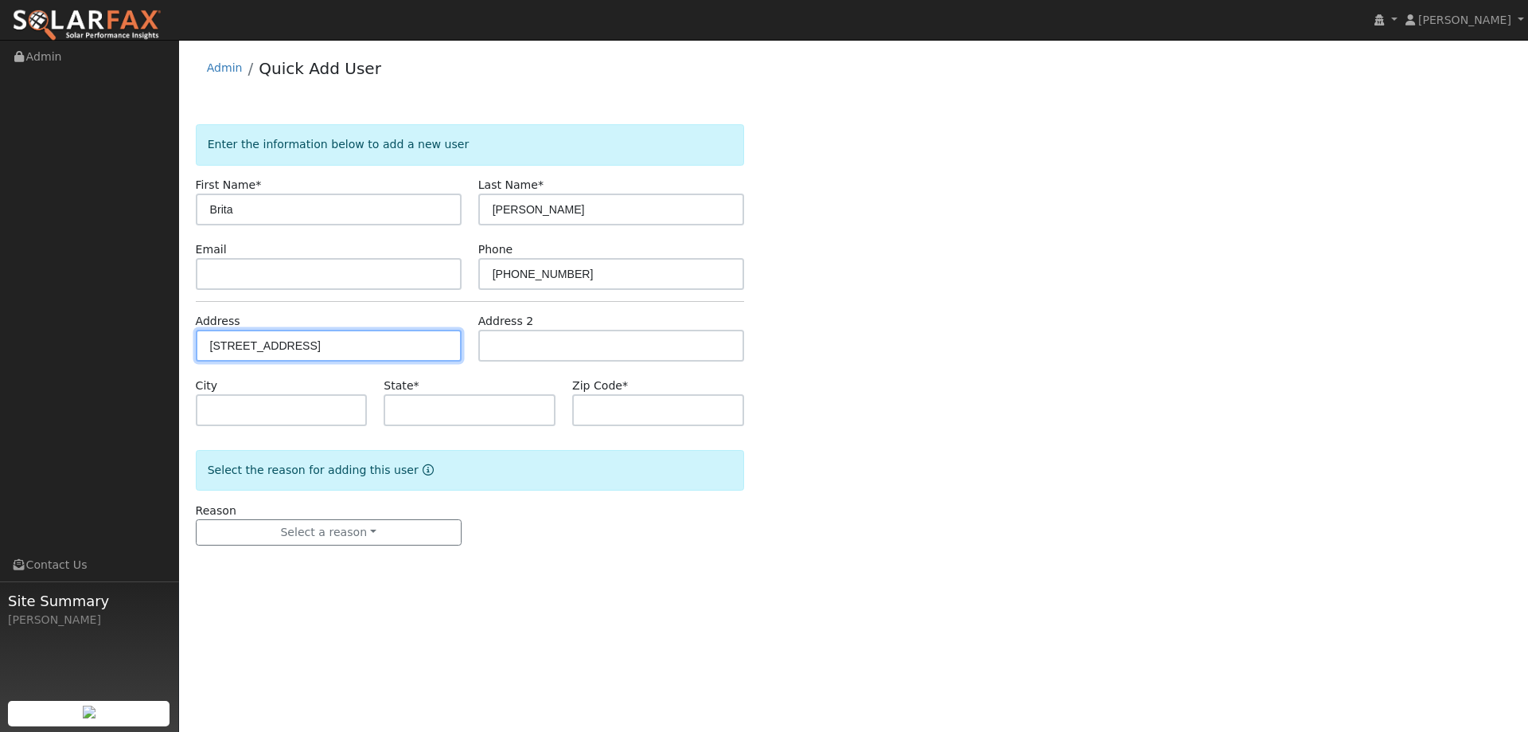
type input "95765"
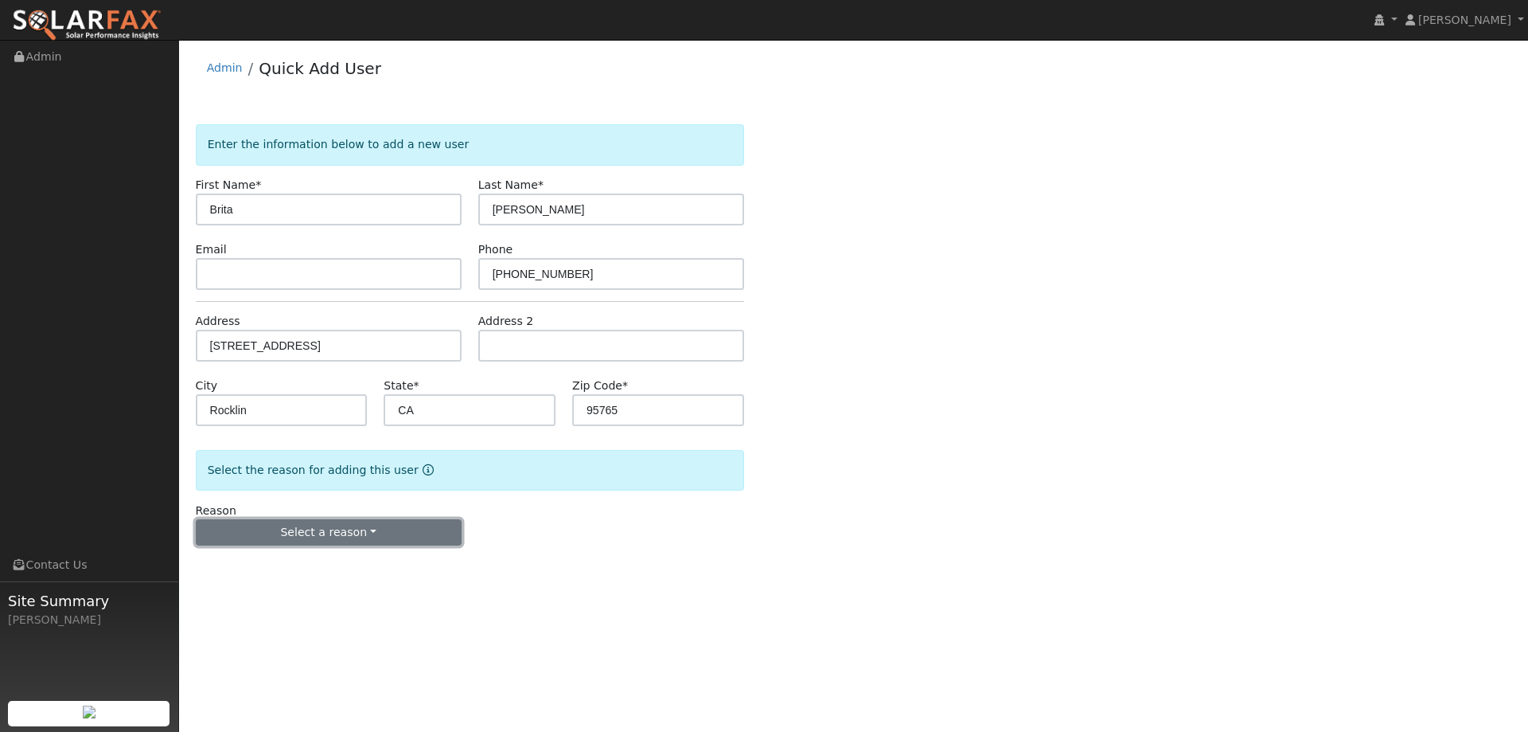
click at [381, 521] on button "Select a reason" at bounding box center [329, 532] width 266 height 27
click at [336, 562] on link "New lead" at bounding box center [285, 565] width 176 height 22
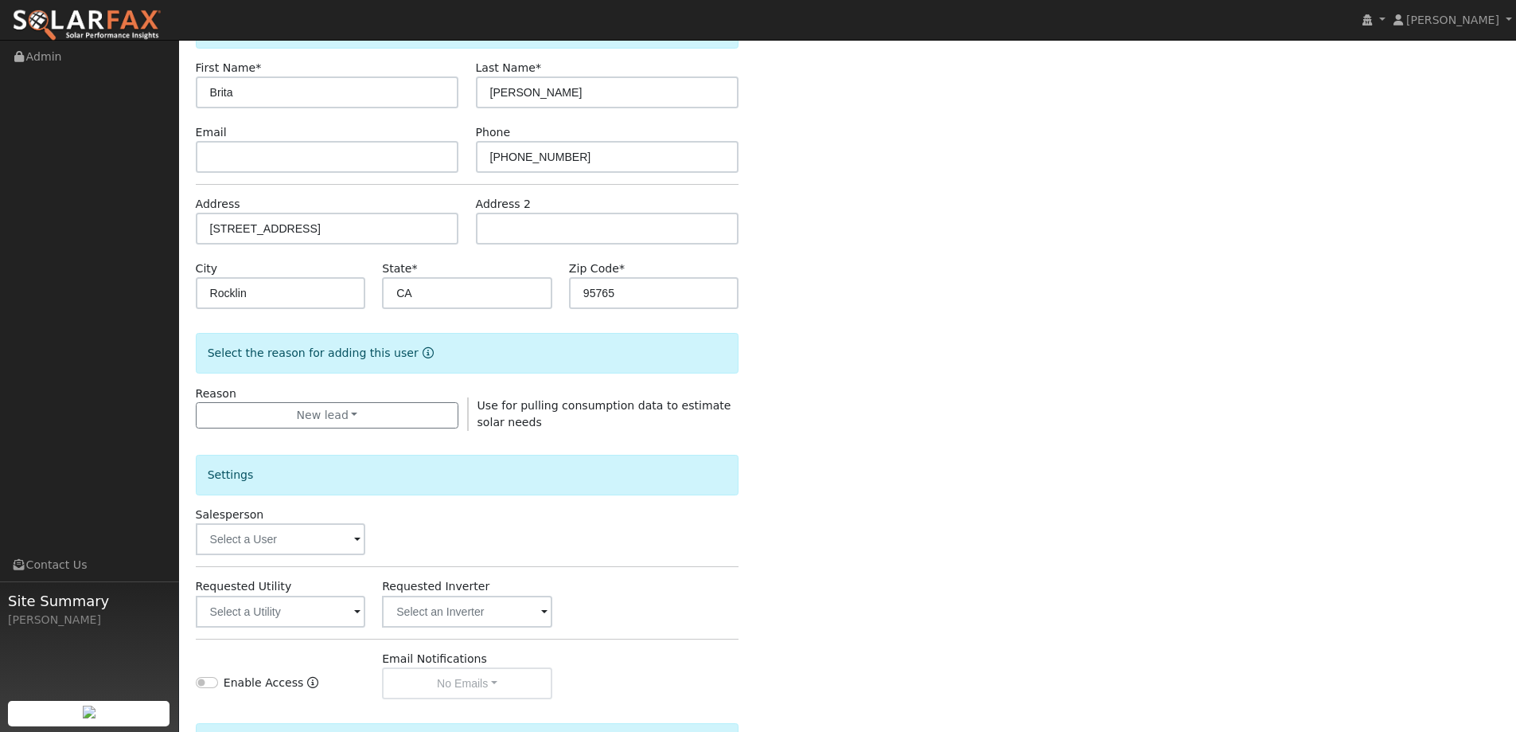
scroll to position [299, 0]
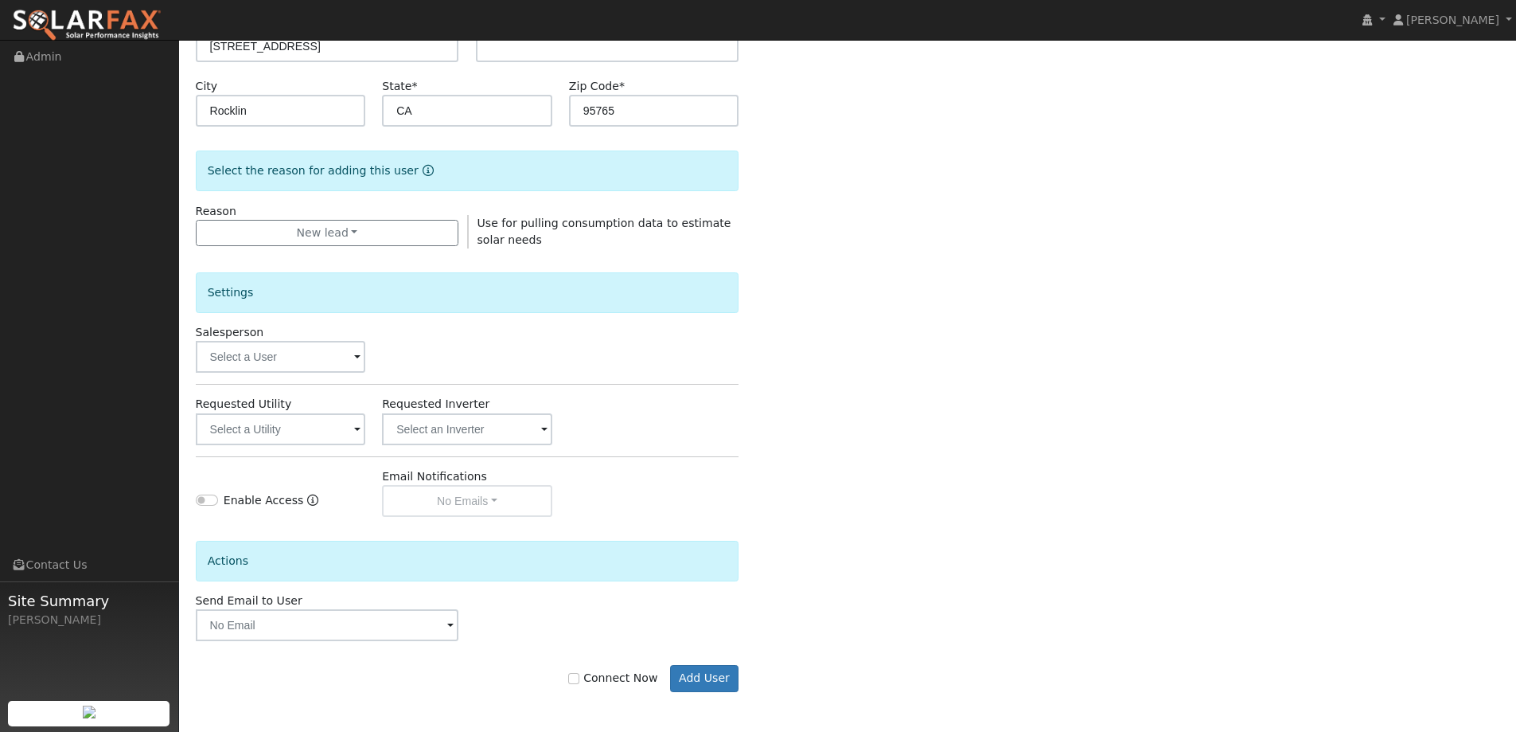
click at [700, 664] on div "Connect Now Add User" at bounding box center [467, 666] width 560 height 51
click at [698, 684] on button "Add User" at bounding box center [704, 678] width 69 height 27
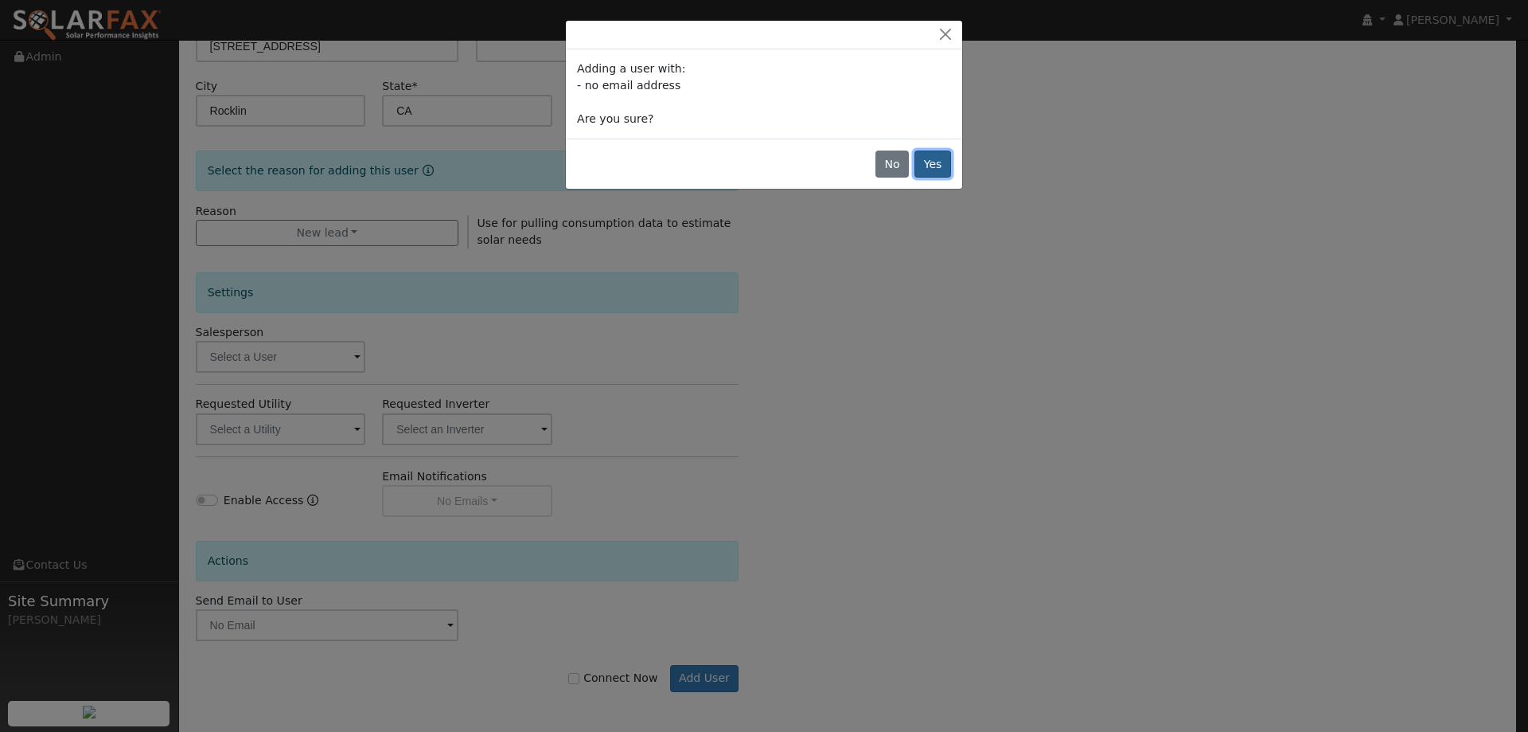
click at [924, 157] on button "Yes" at bounding box center [933, 163] width 37 height 27
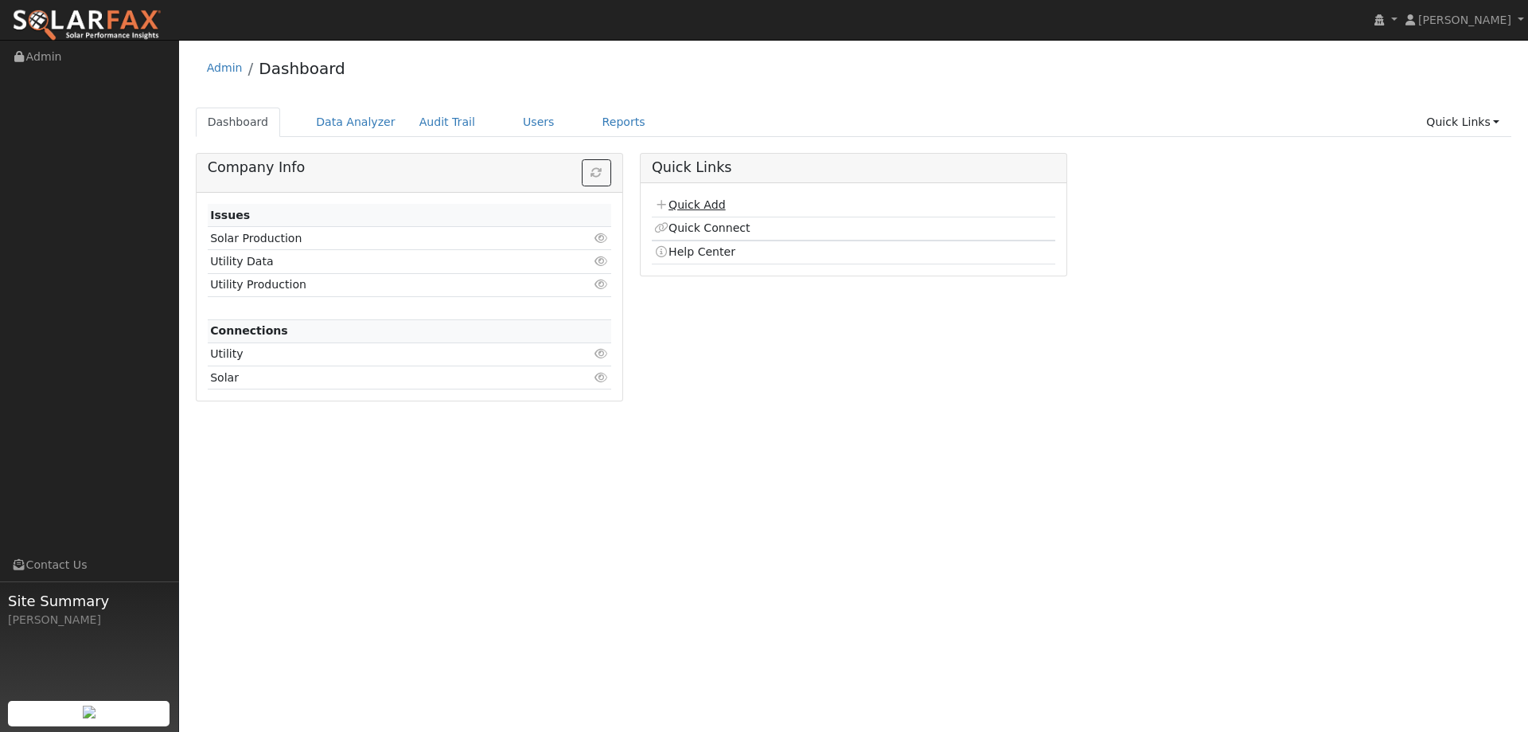
click at [712, 198] on link "Quick Add" at bounding box center [689, 204] width 71 height 13
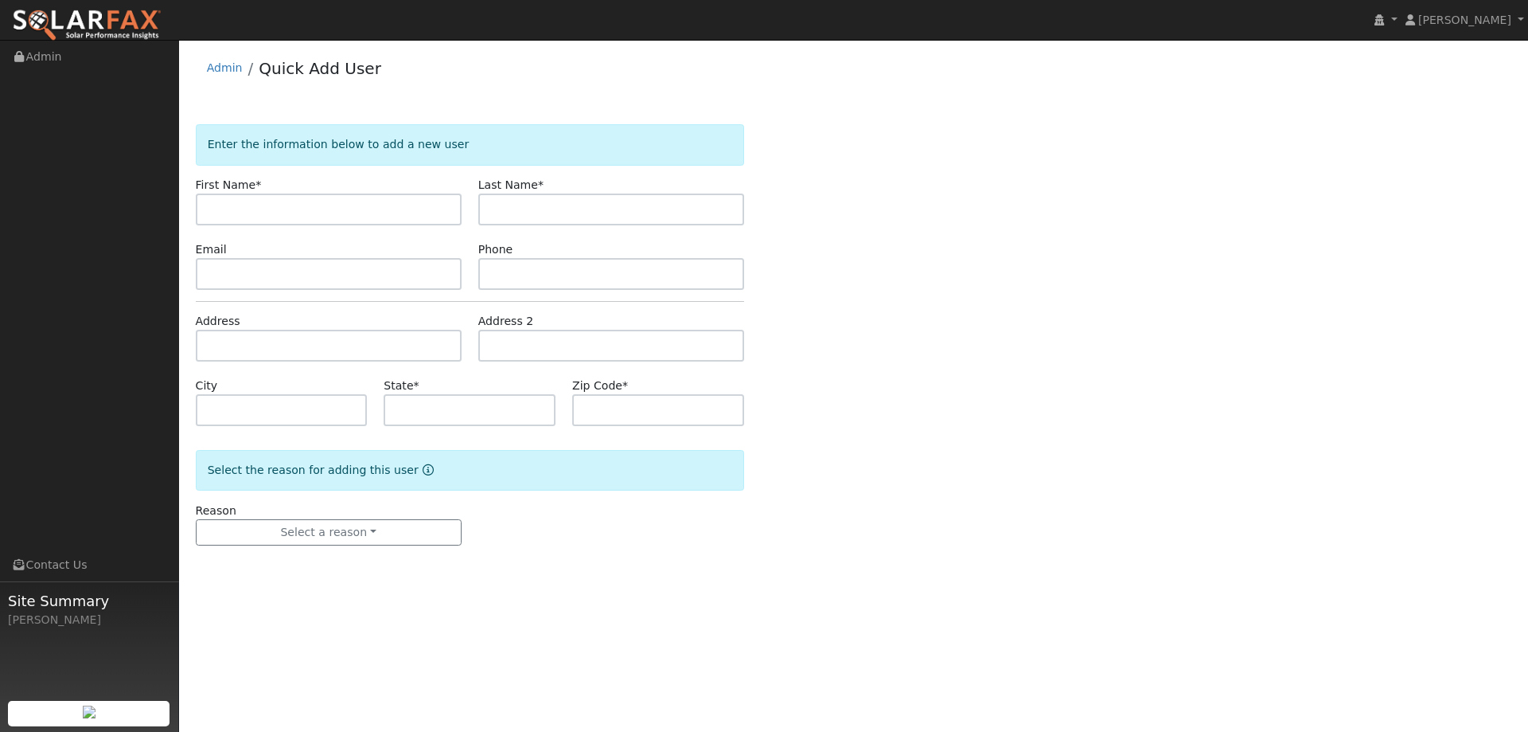
click at [256, 203] on div "Enter the information below to add a new user First Name * Last Name * Email Ph…" at bounding box center [854, 350] width 1317 height 453
click at [300, 210] on input "text" at bounding box center [329, 209] width 266 height 32
type input "Ken"
click at [501, 203] on input "text" at bounding box center [611, 209] width 266 height 32
type input "Carolla"
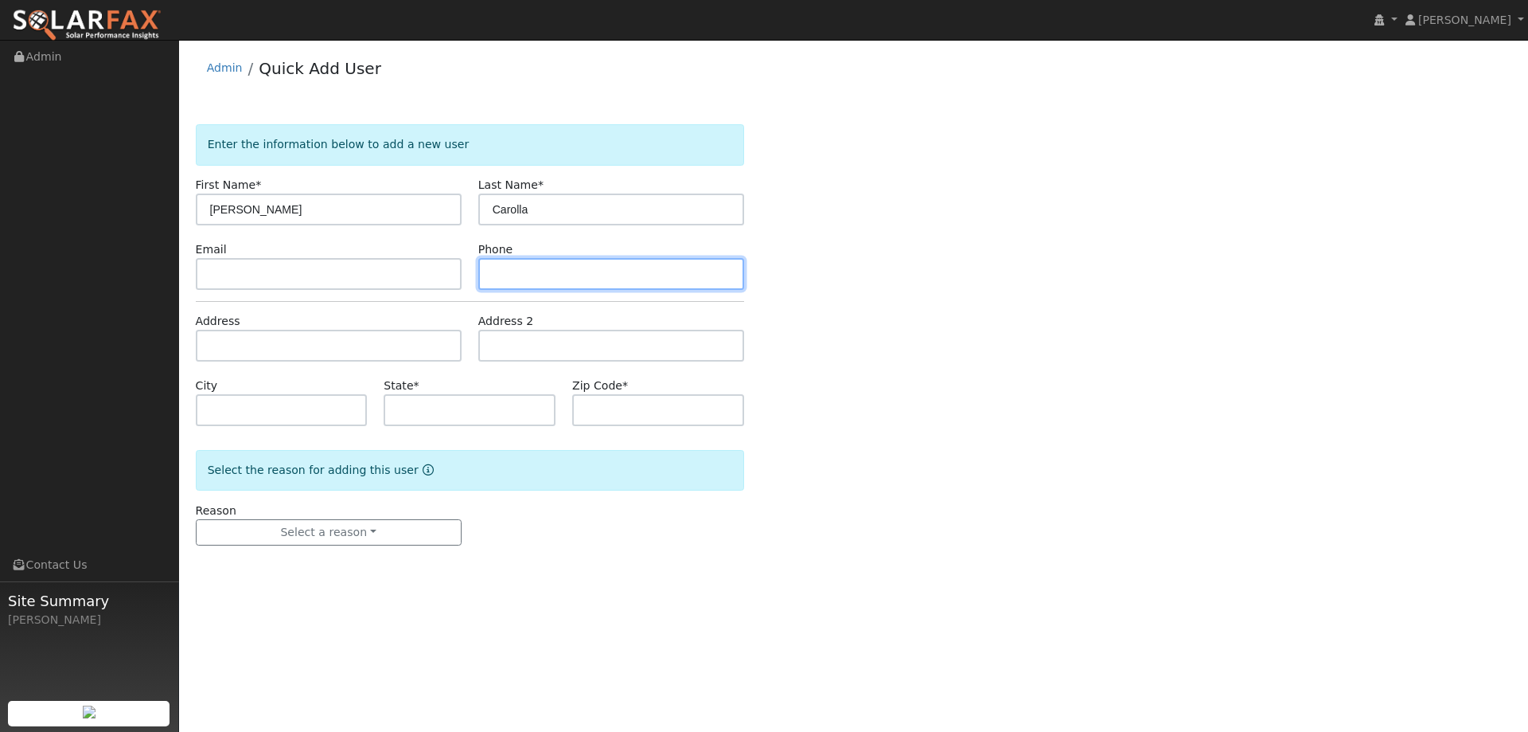
click at [711, 281] on input "text" at bounding box center [611, 274] width 266 height 32
paste input "(916) 586-1918"
type input "(916) 586-1918"
click at [461, 342] on div "Address" at bounding box center [328, 337] width 283 height 49
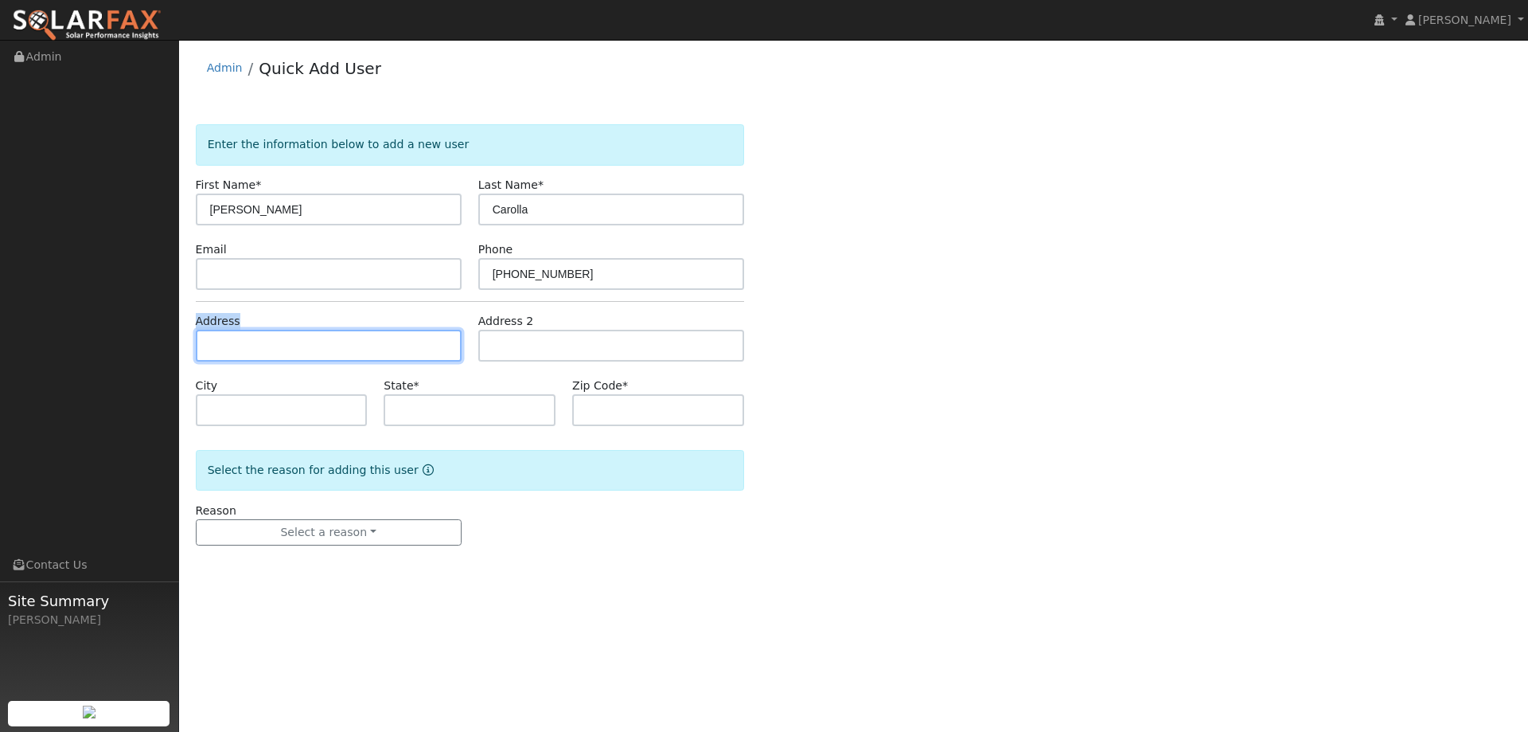
click at [442, 343] on input "text" at bounding box center [329, 346] width 266 height 32
paste input "5625 Harvest Road"
type input "5625 Harvest Road"
type input "Rocklin"
type input "CA"
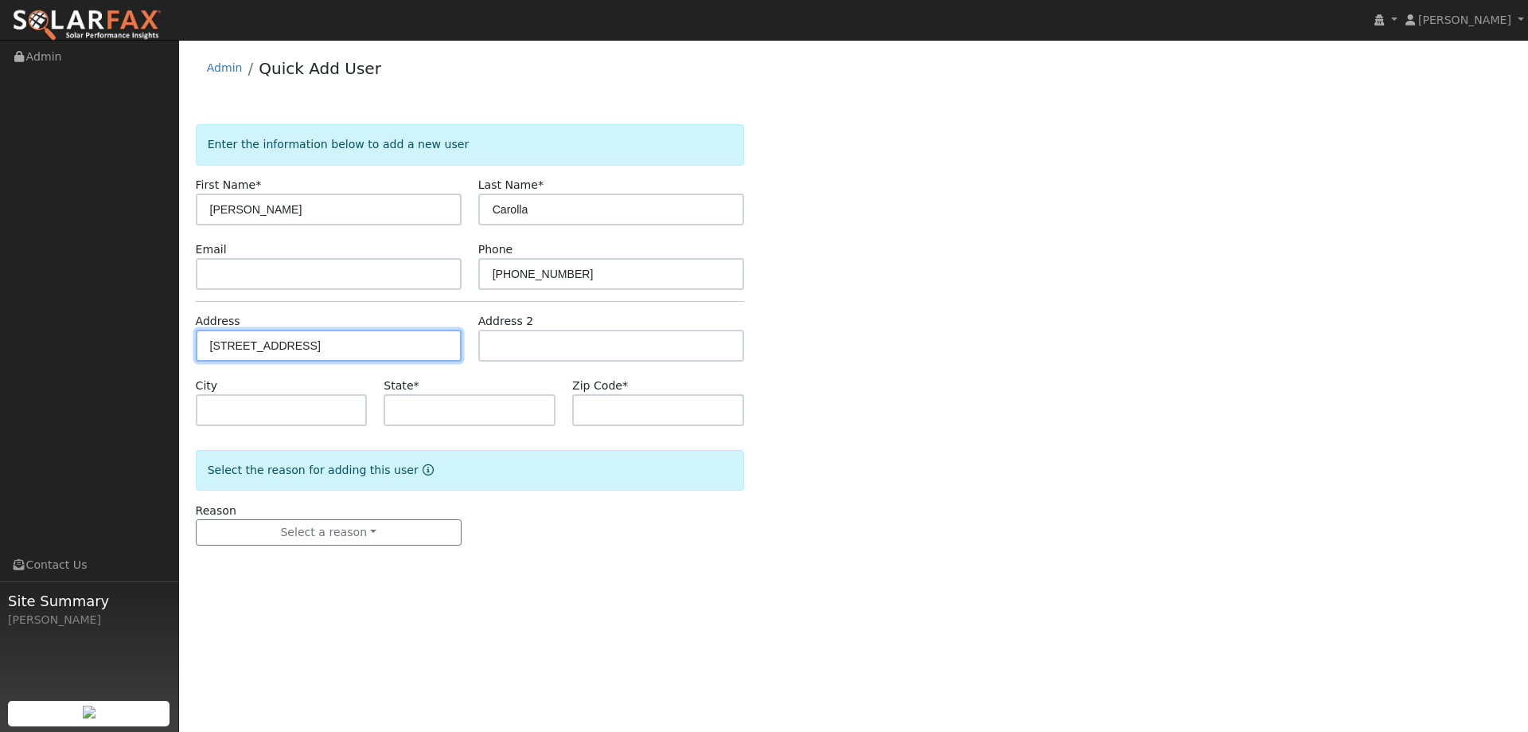
type input "95765"
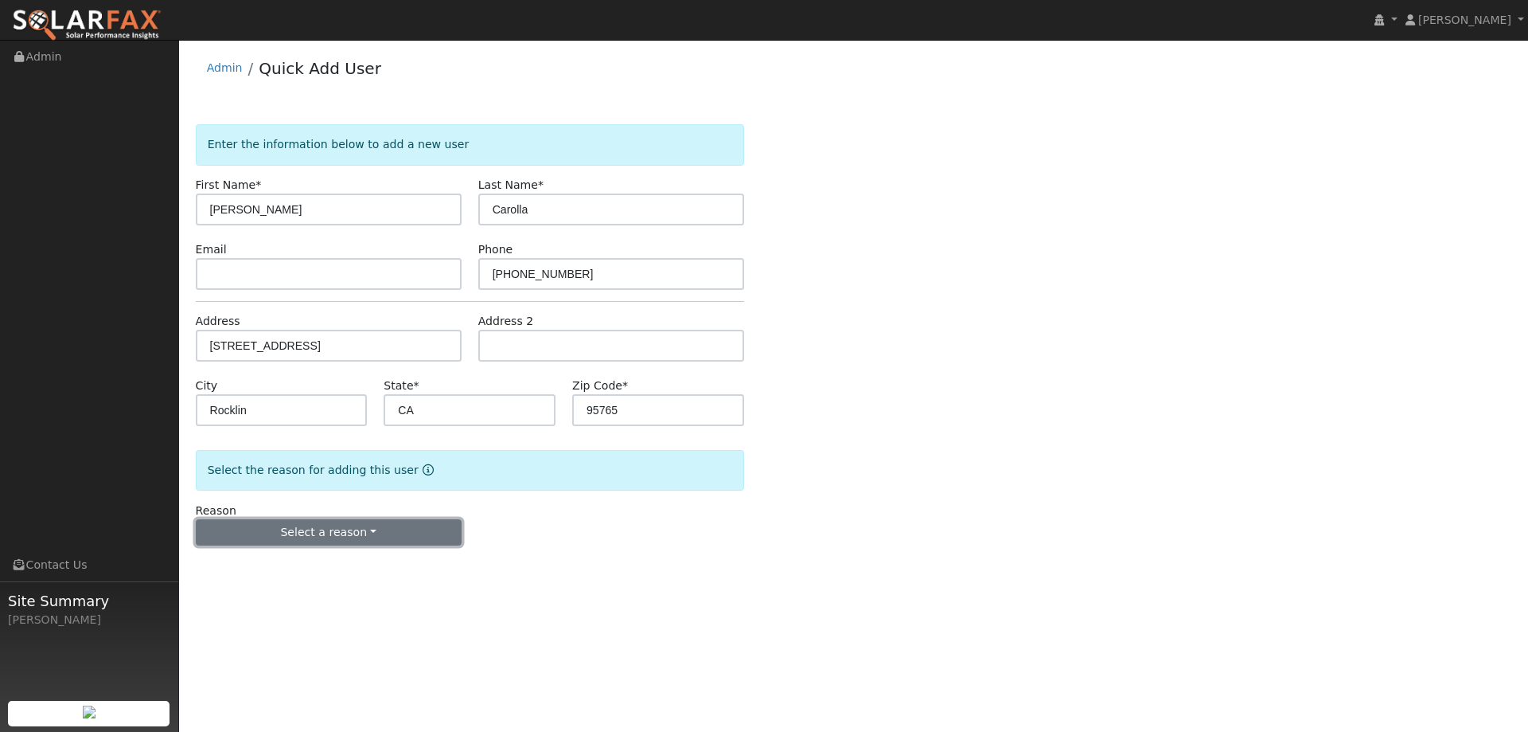
click at [325, 533] on button "Select a reason" at bounding box center [329, 532] width 266 height 27
click at [306, 565] on link "New lead" at bounding box center [285, 565] width 176 height 22
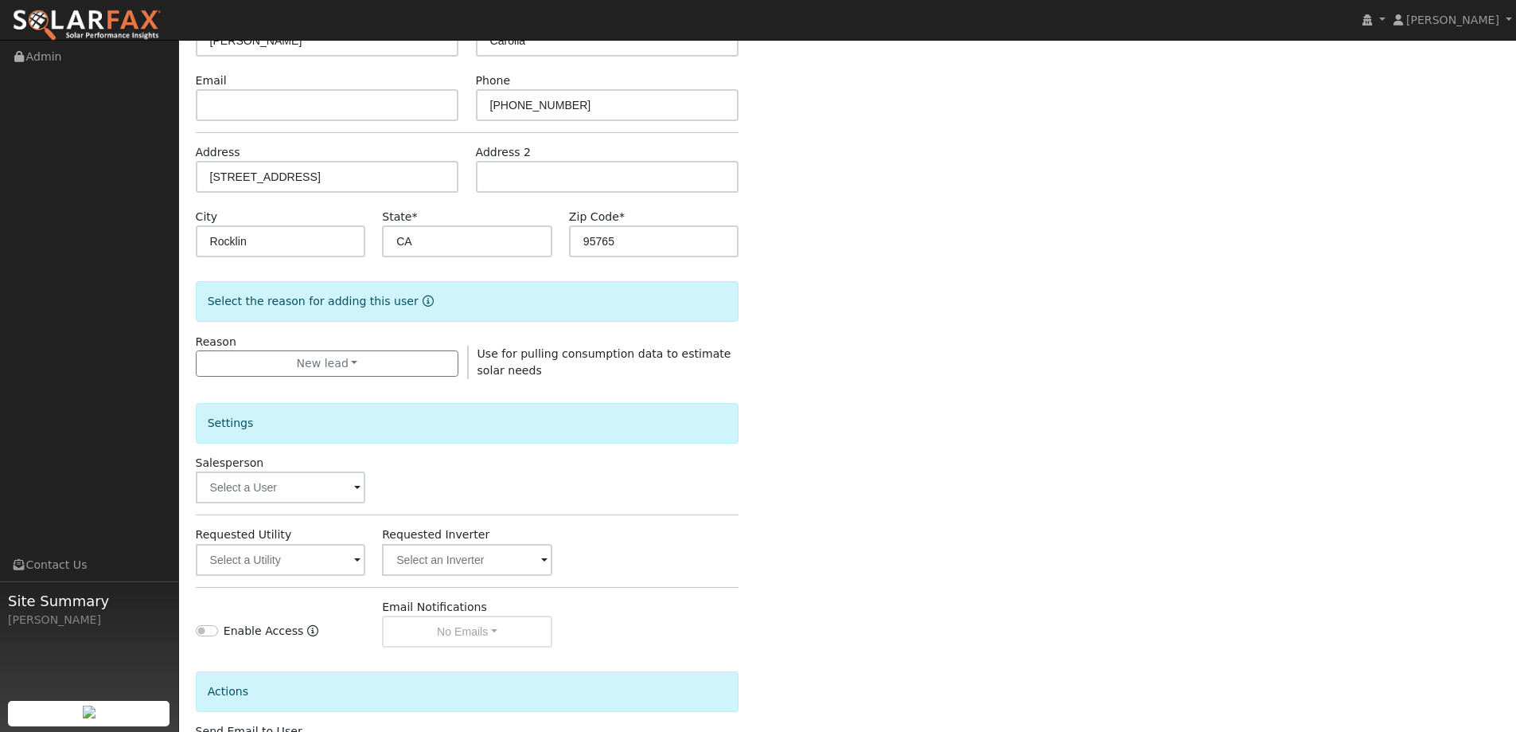
scroll to position [299, 0]
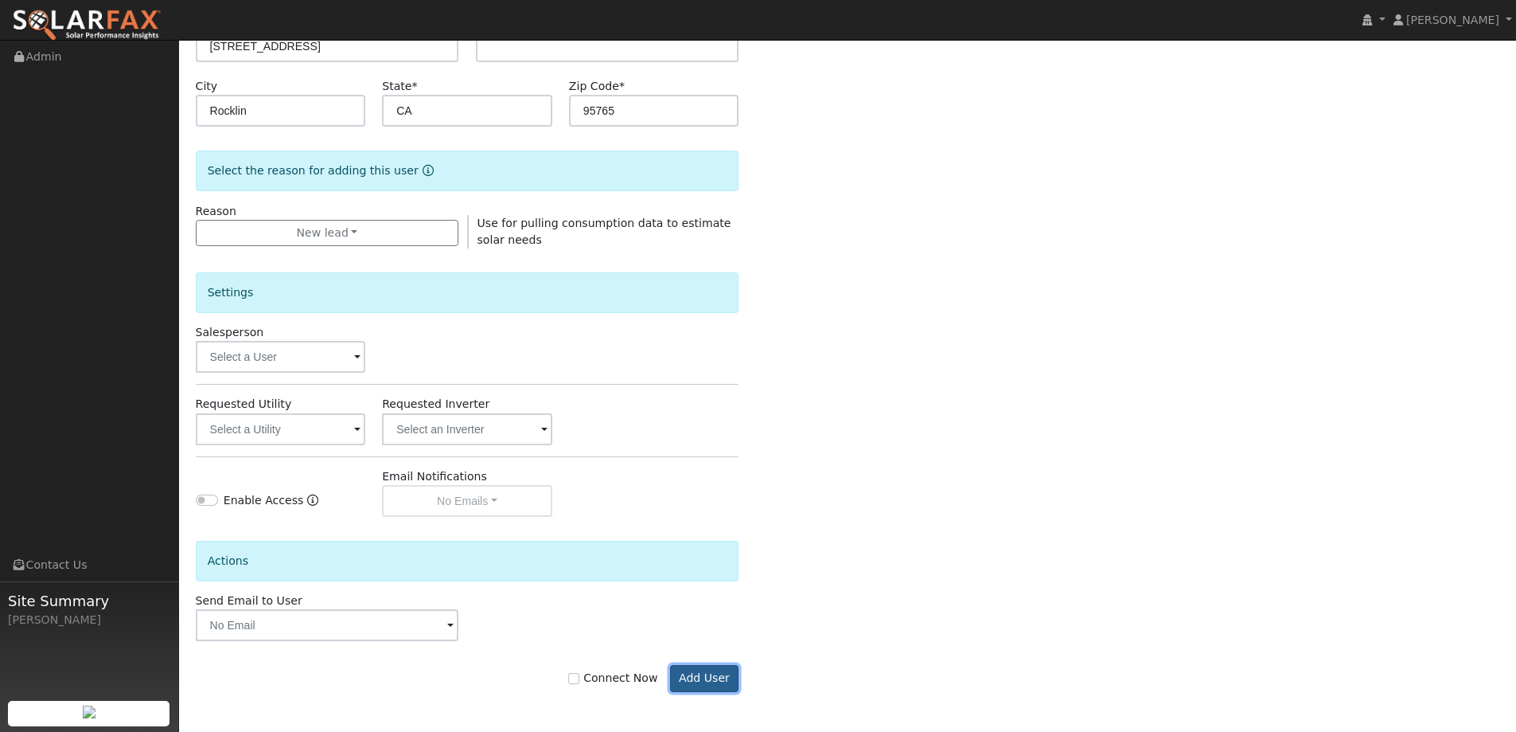
click at [689, 683] on button "Add User" at bounding box center [704, 678] width 69 height 27
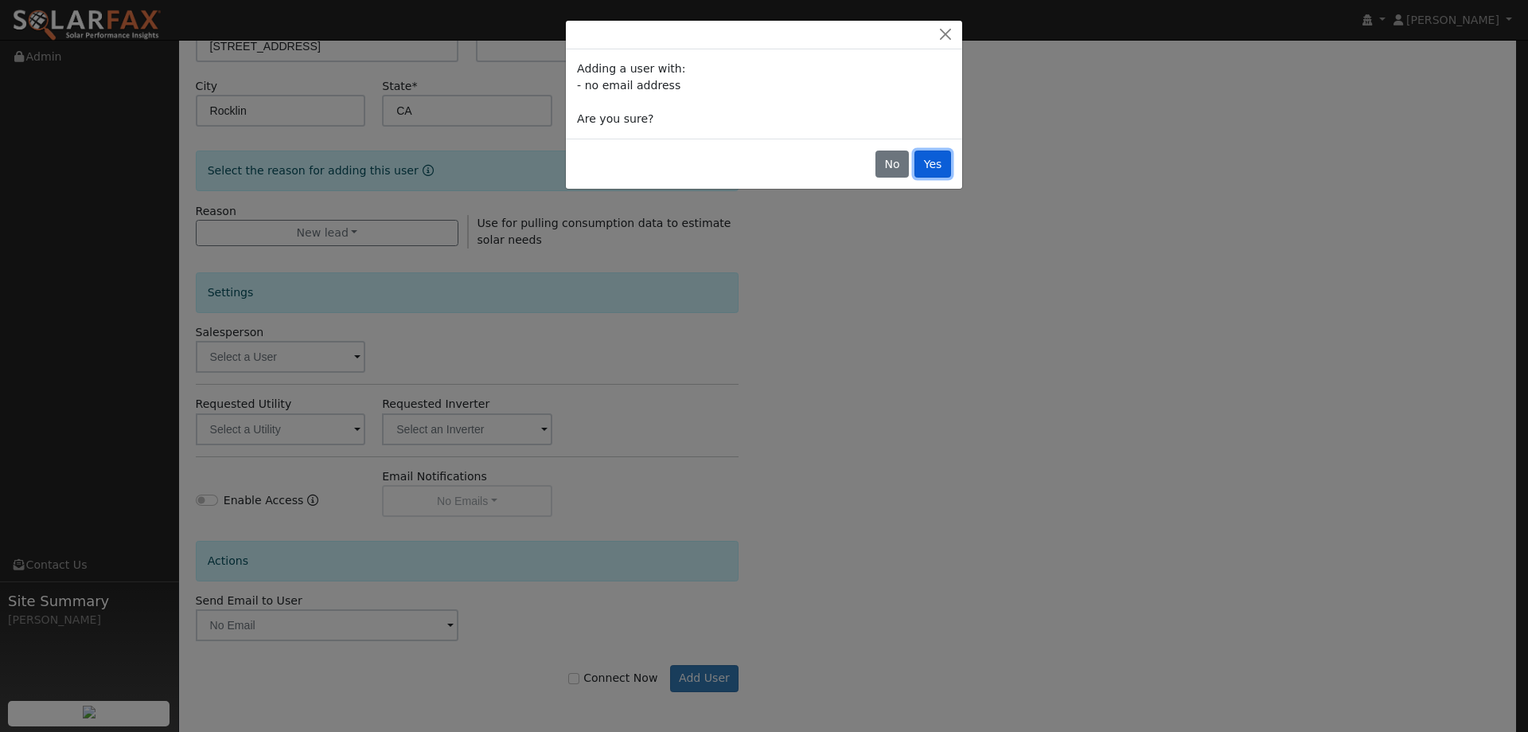
click at [922, 159] on button "Yes" at bounding box center [933, 163] width 37 height 27
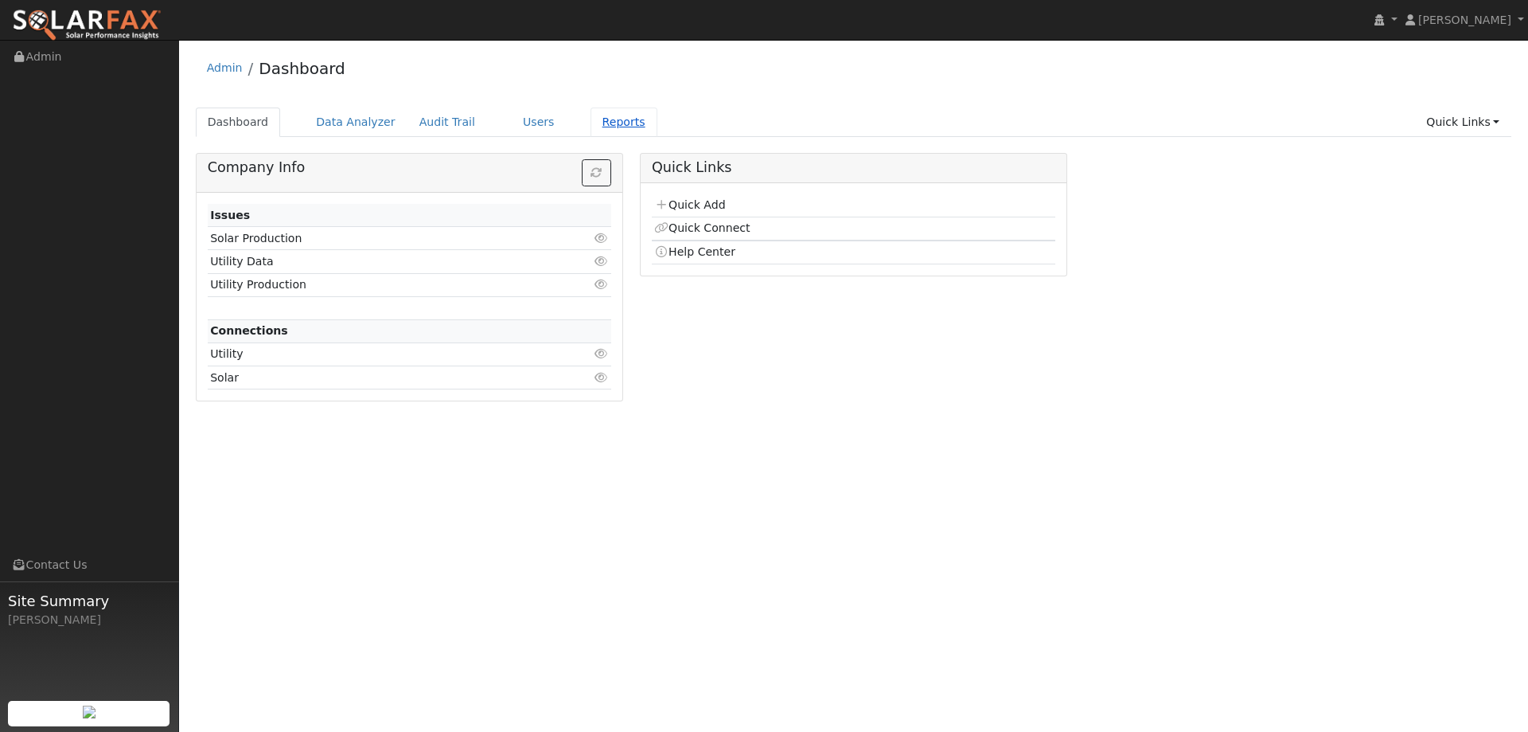
click at [592, 127] on link "Reports" at bounding box center [624, 121] width 67 height 29
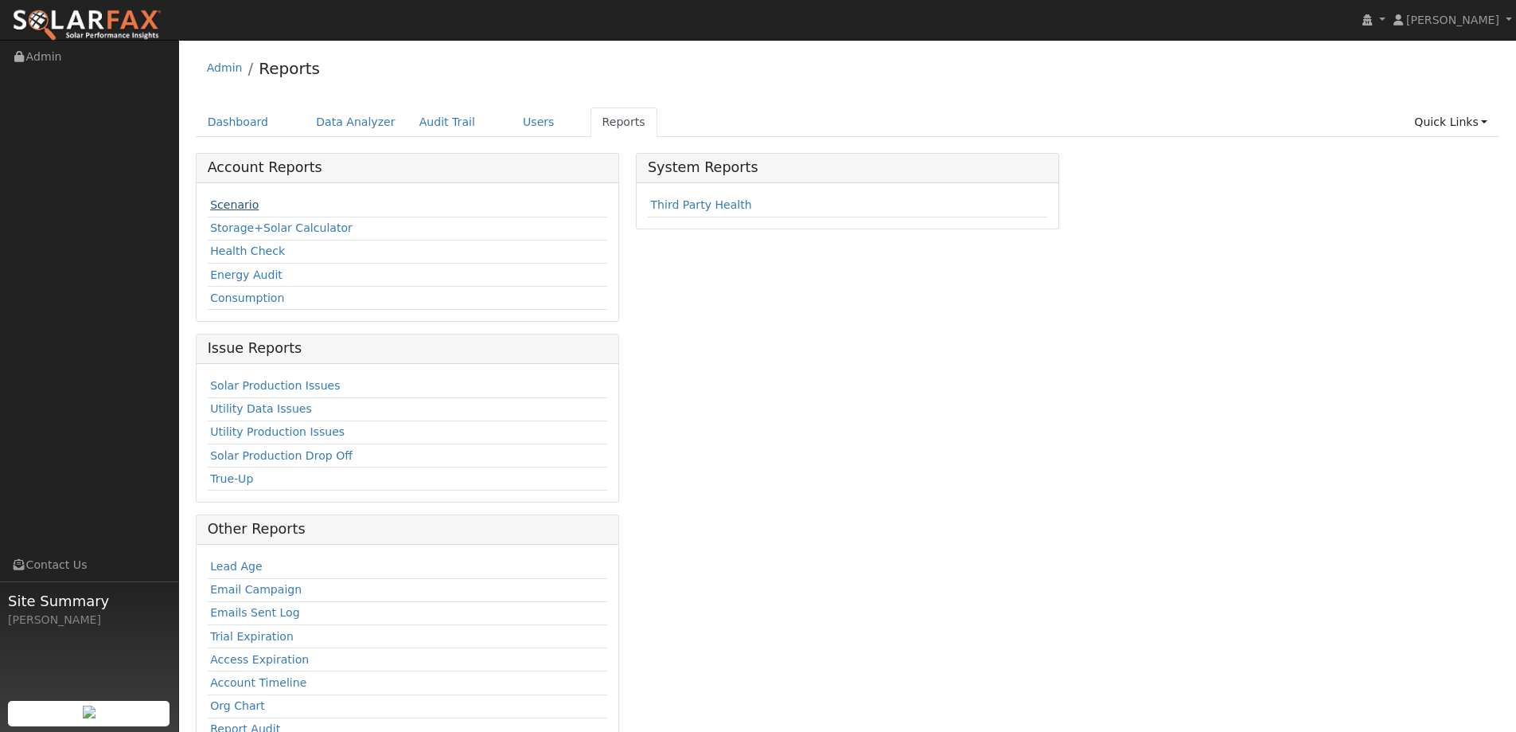
click at [239, 208] on link "Scenario" at bounding box center [234, 204] width 49 height 13
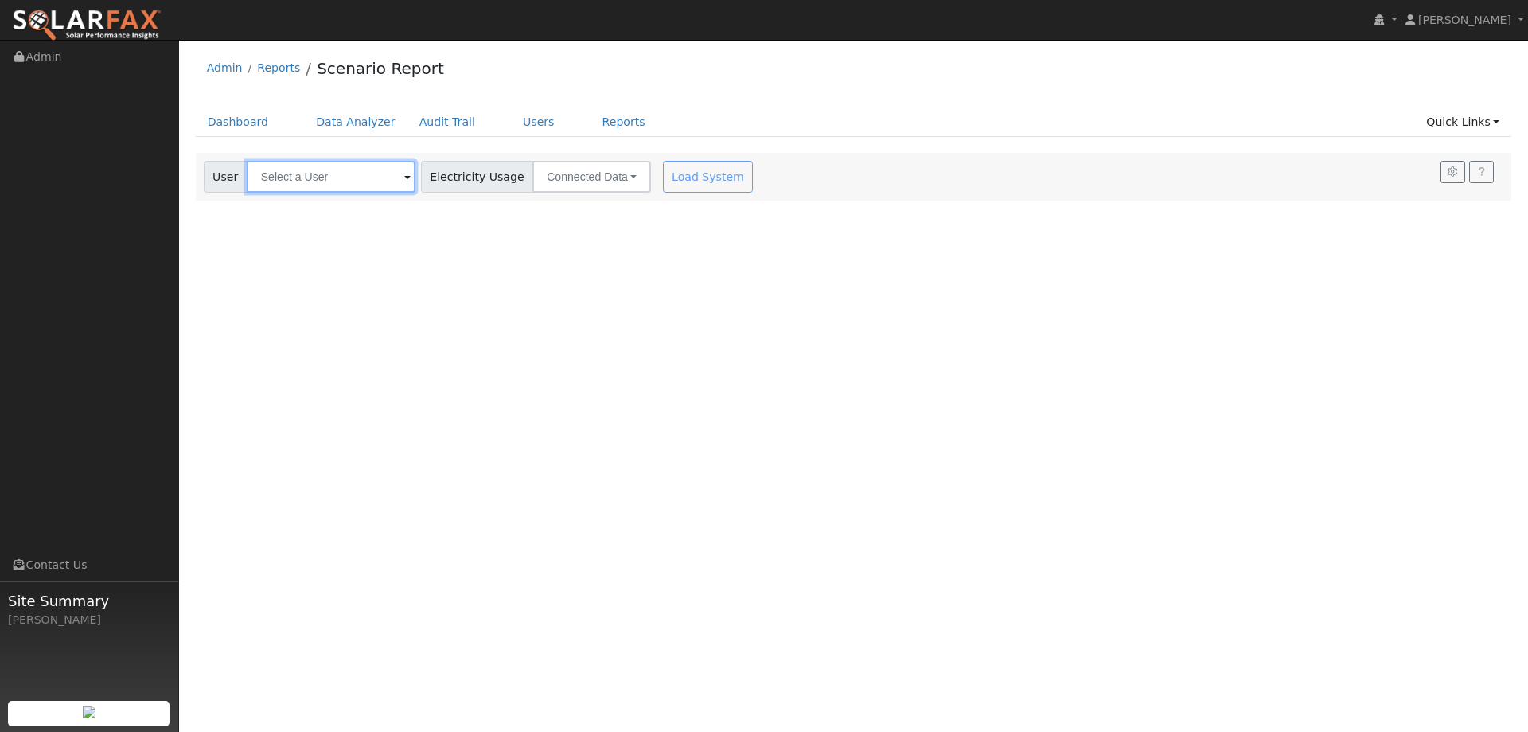
click at [286, 178] on input "text" at bounding box center [331, 177] width 169 height 32
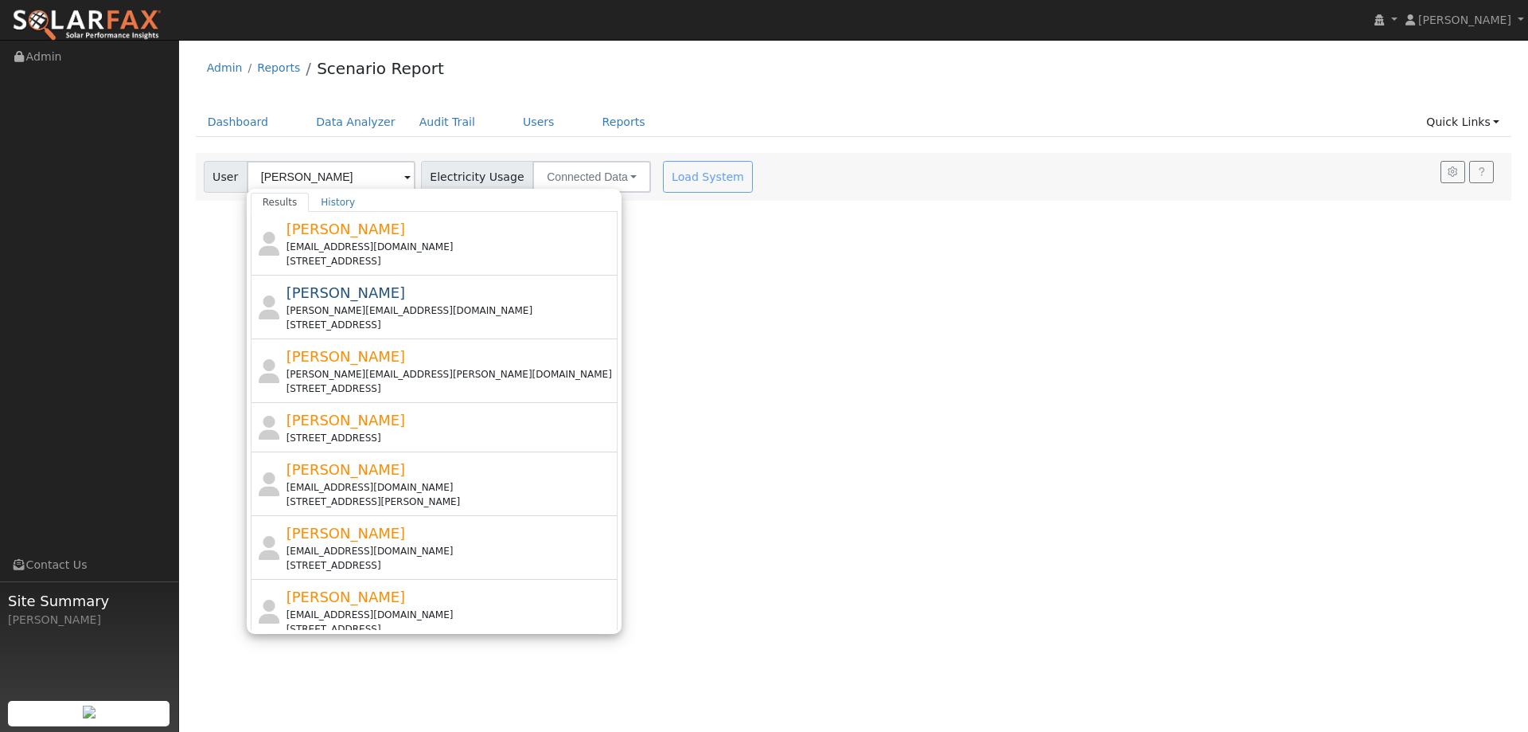
click at [440, 447] on div "Ken Carolla 5625 Harvest Road, Rocklin, CA 95765" at bounding box center [435, 427] width 368 height 49
type input "Ken Carolla"
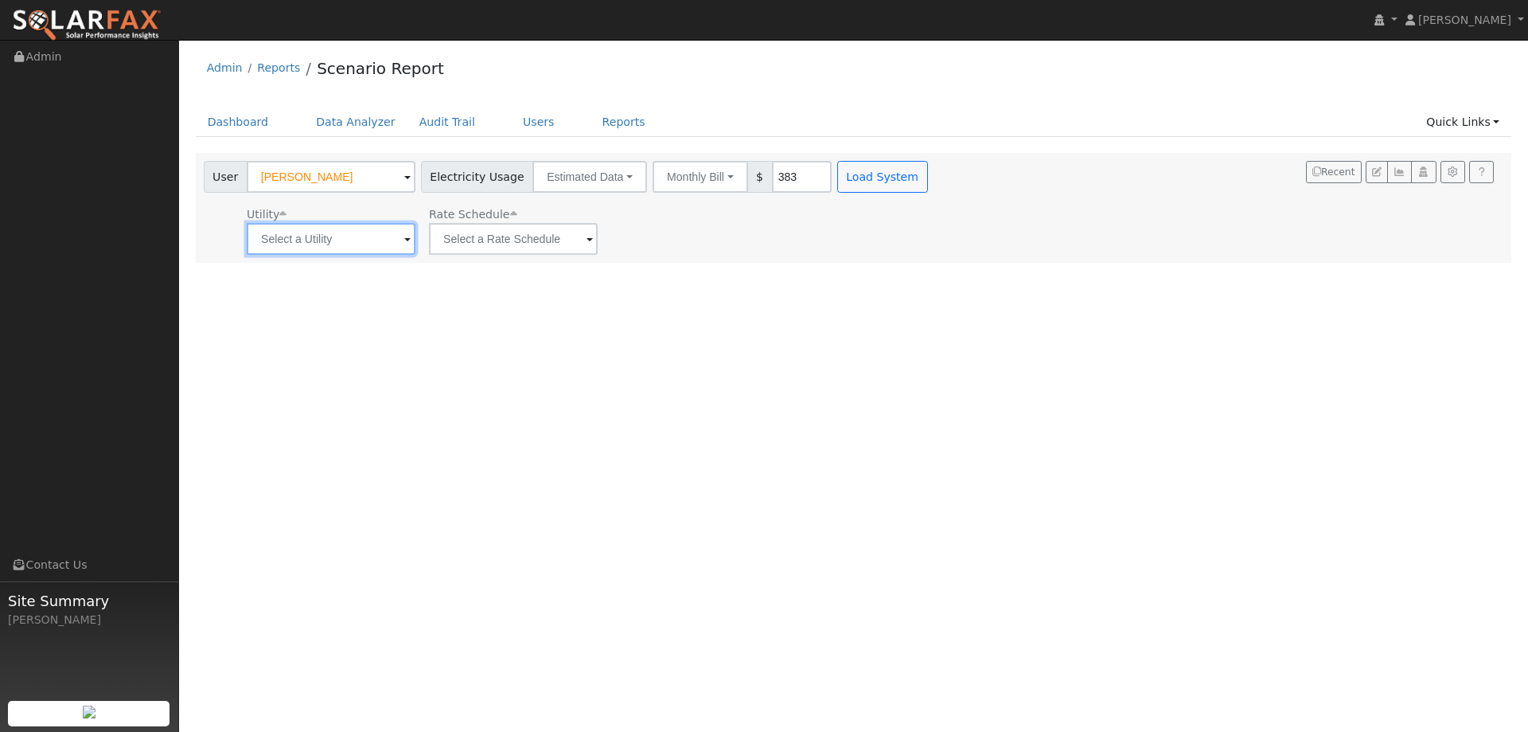
click at [358, 241] on input "text" at bounding box center [331, 239] width 169 height 32
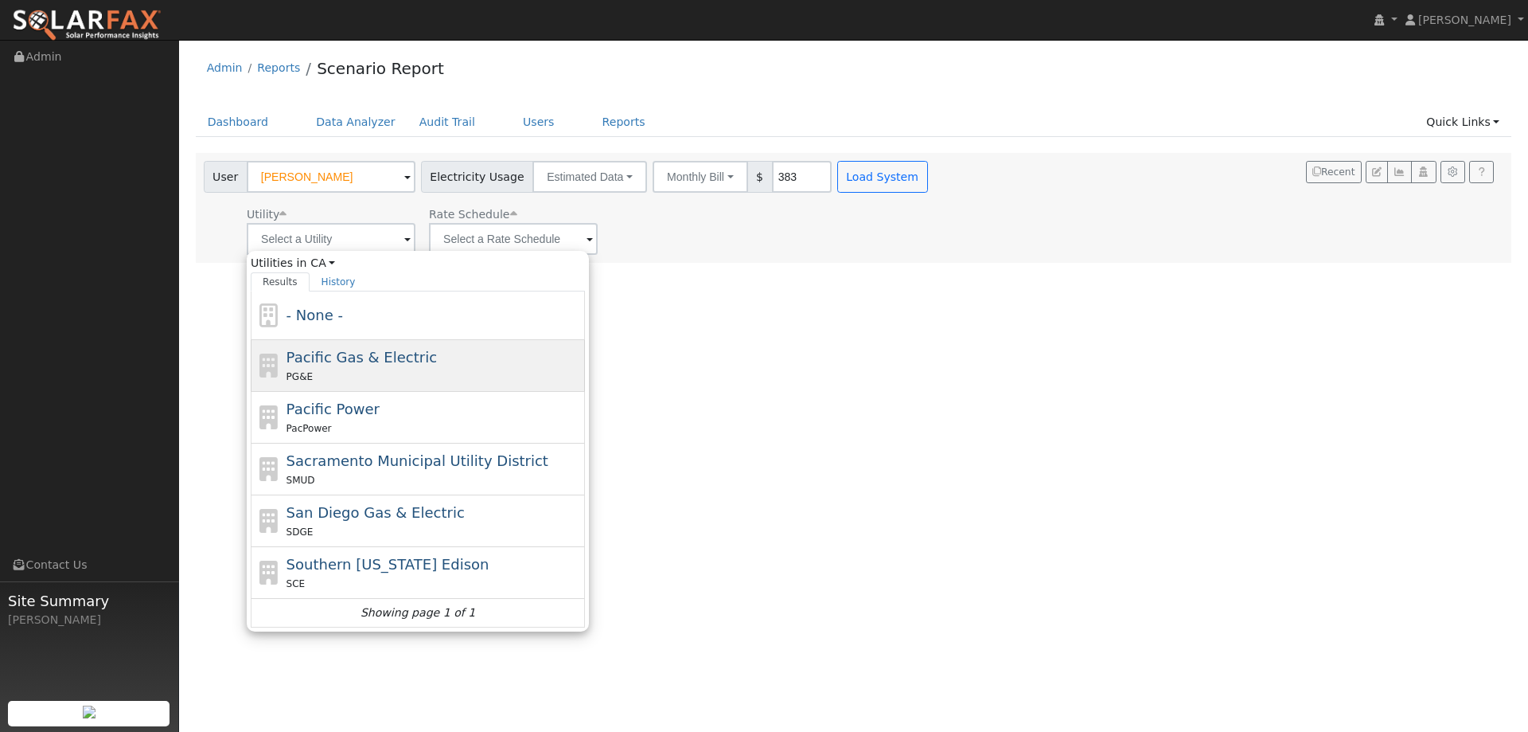
drag, startPoint x: 362, startPoint y: 375, endPoint x: 458, endPoint y: 307, distance: 117.7
click at [361, 373] on div "PG&E" at bounding box center [434, 376] width 295 height 17
type input "Pacific Gas & Electric"
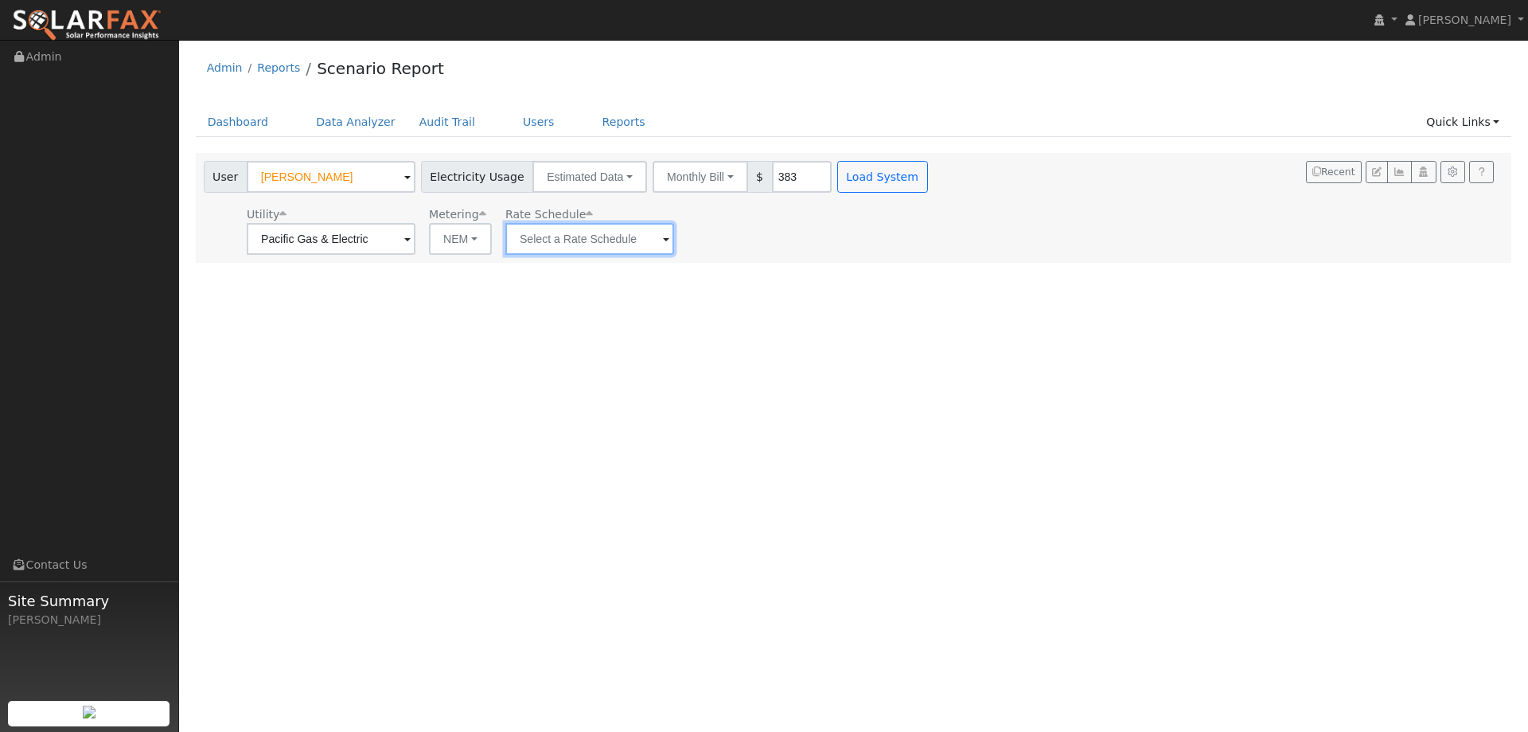
click at [530, 244] on input "text" at bounding box center [589, 239] width 169 height 32
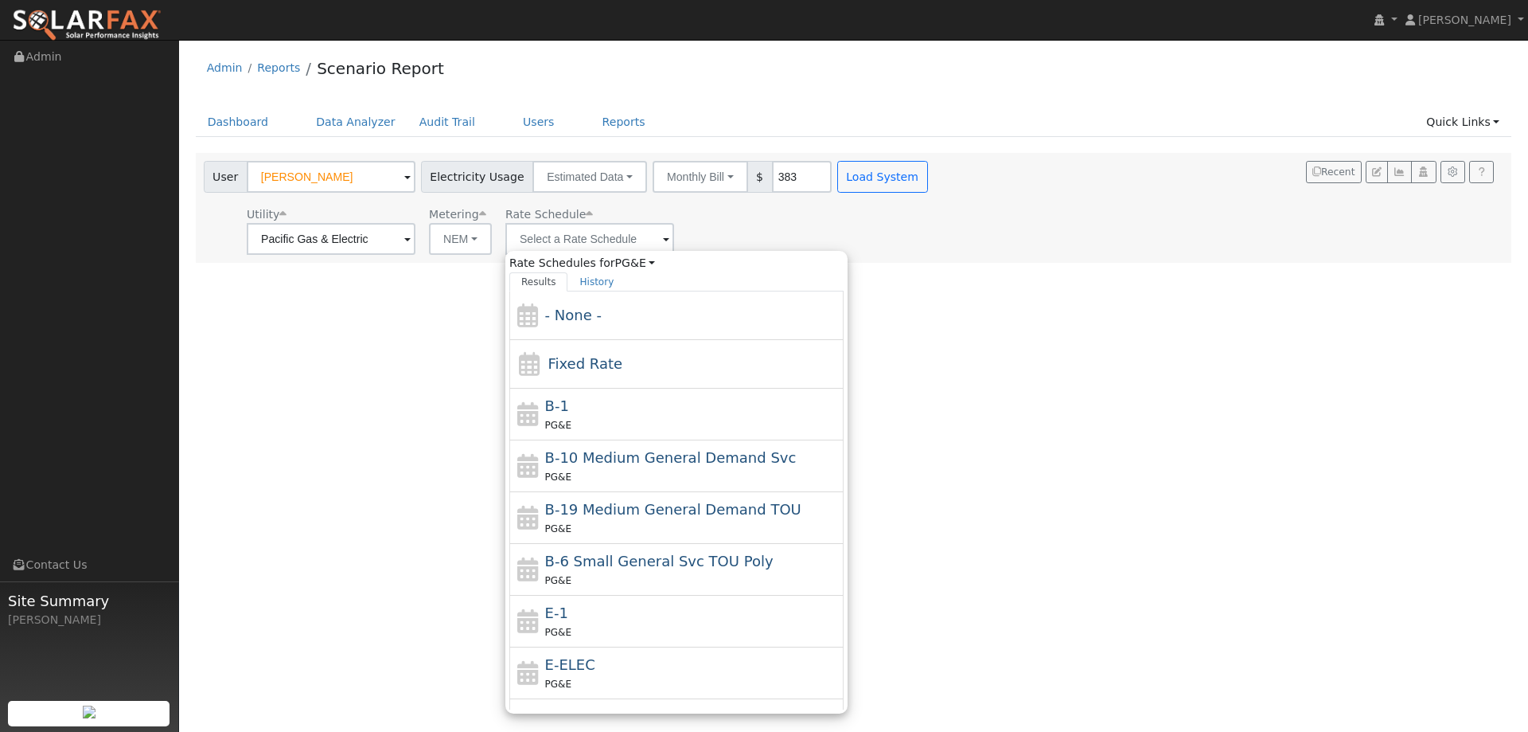
drag, startPoint x: 602, startPoint y: 611, endPoint x: 599, endPoint y: 599, distance: 13.0
click at [599, 605] on div "E-1 PG&E" at bounding box center [692, 621] width 295 height 38
type input "E-1"
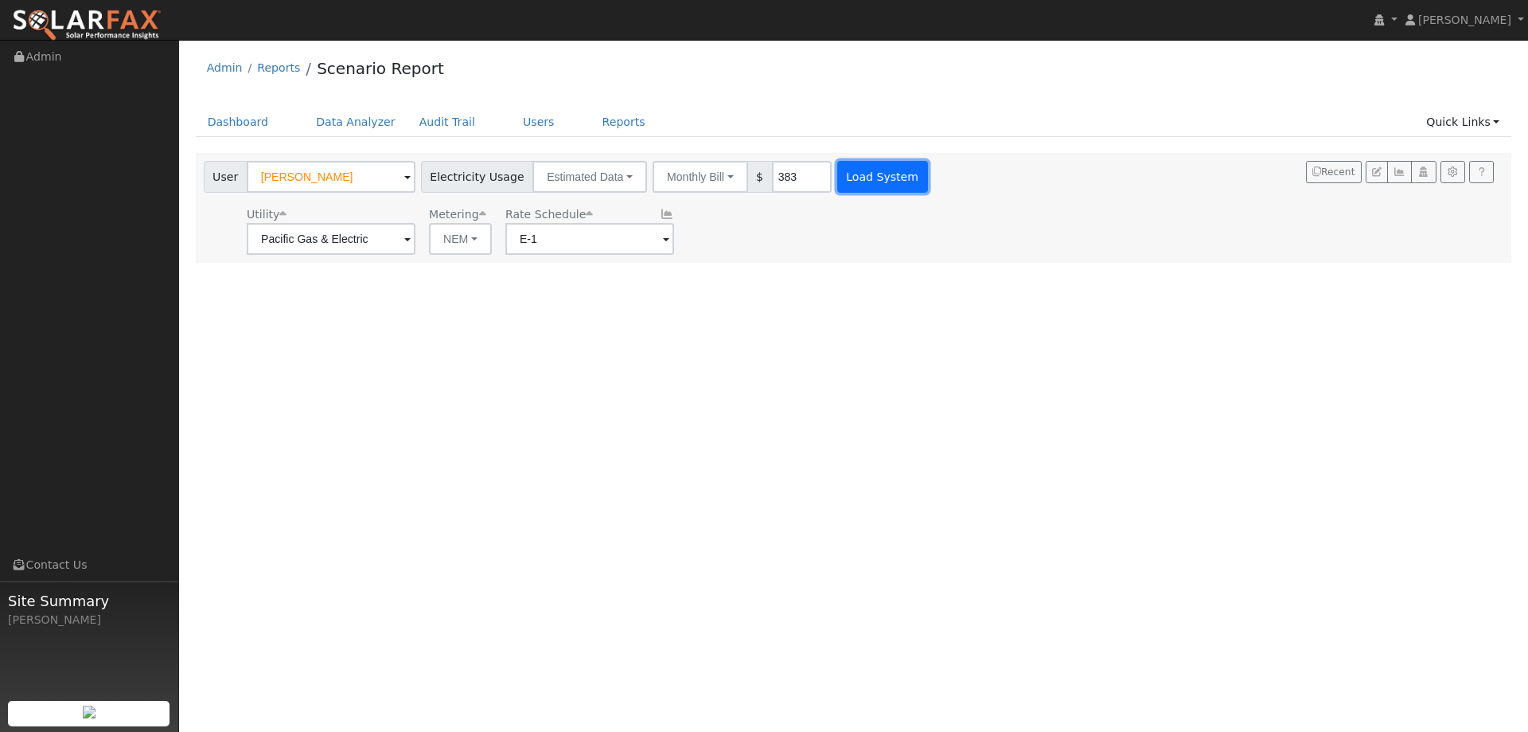
click at [837, 179] on button "Load System" at bounding box center [882, 177] width 91 height 32
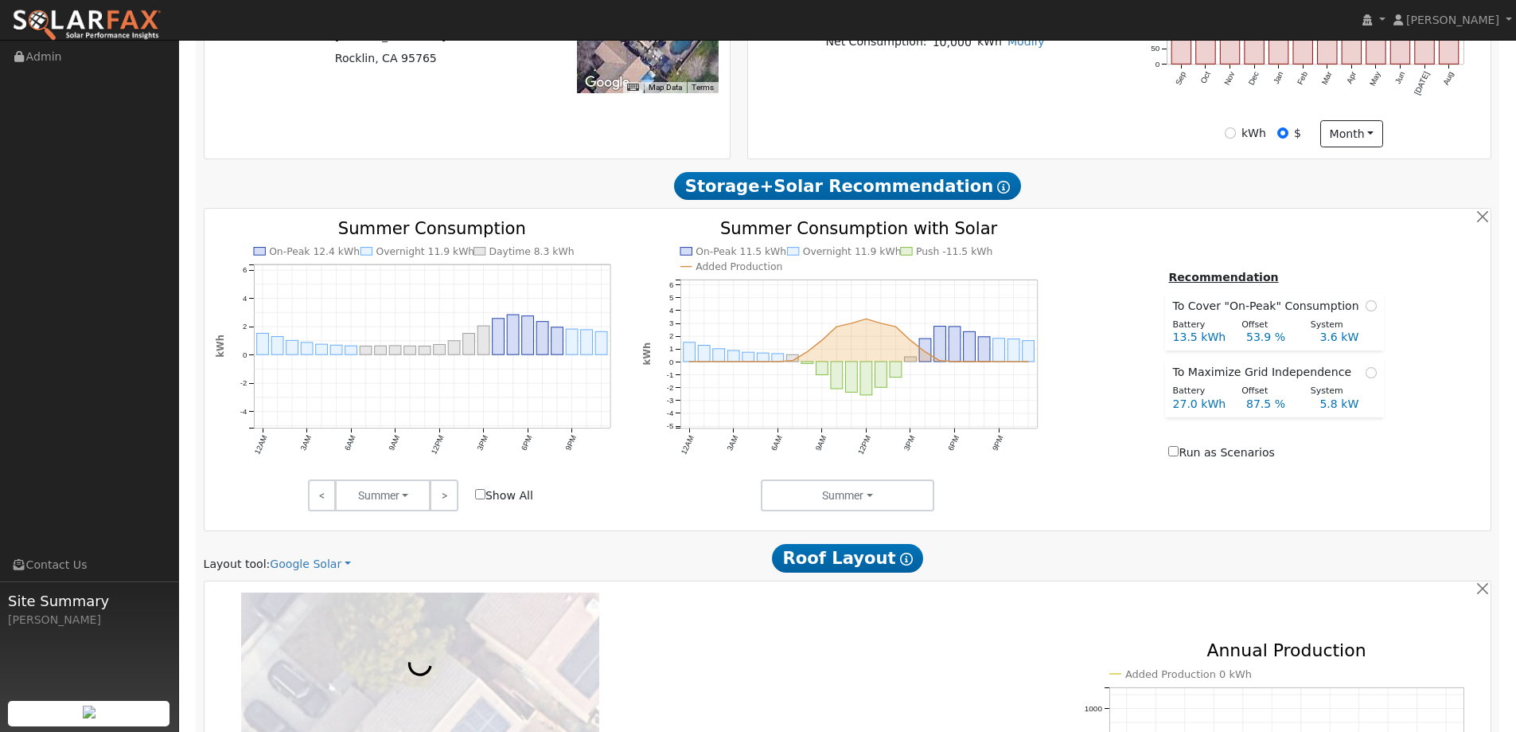
scroll to position [876, 0]
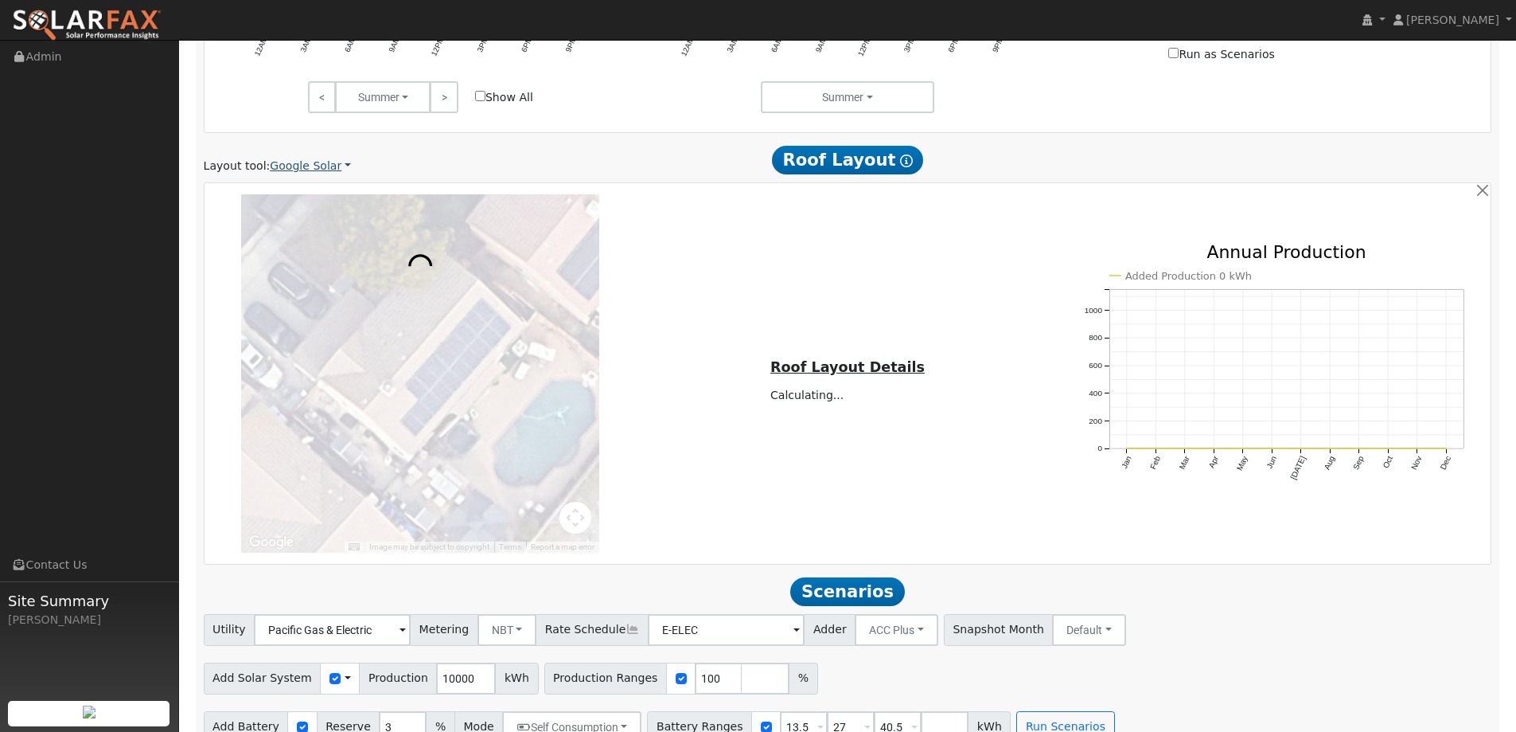
click at [330, 163] on link "Google Solar" at bounding box center [310, 166] width 81 height 17
click at [342, 230] on link "Aurora" at bounding box center [321, 239] width 111 height 22
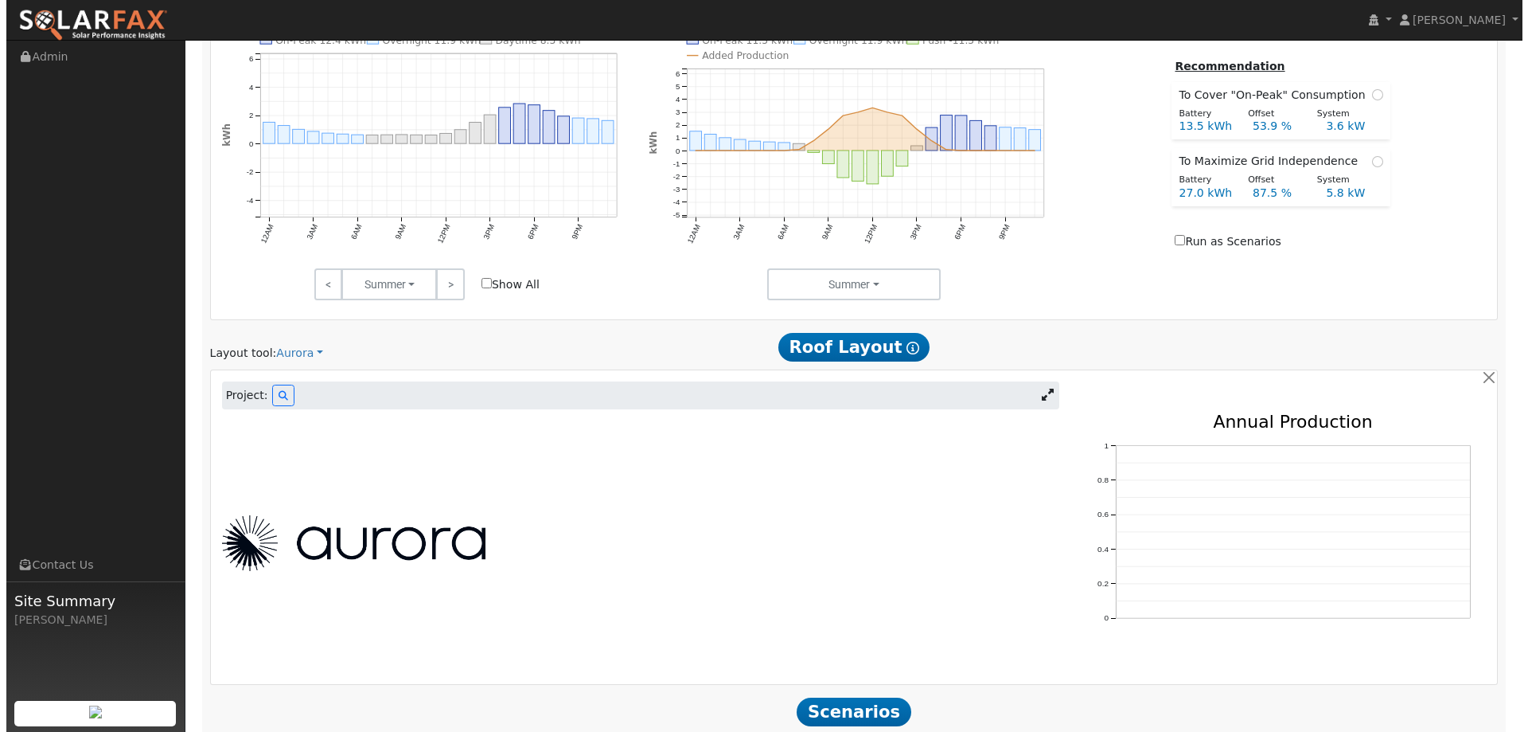
scroll to position [837, 0]
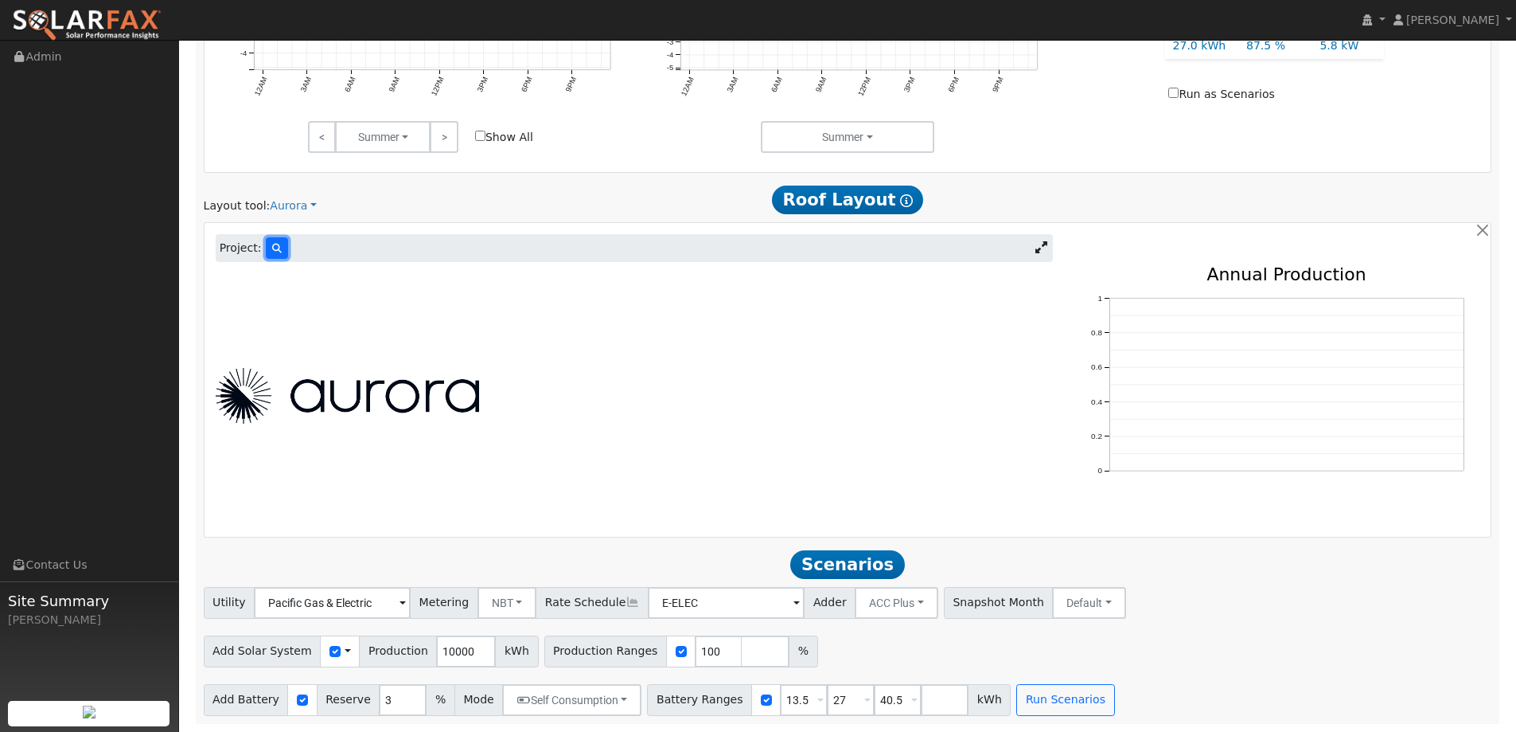
click at [275, 240] on button at bounding box center [277, 247] width 22 height 21
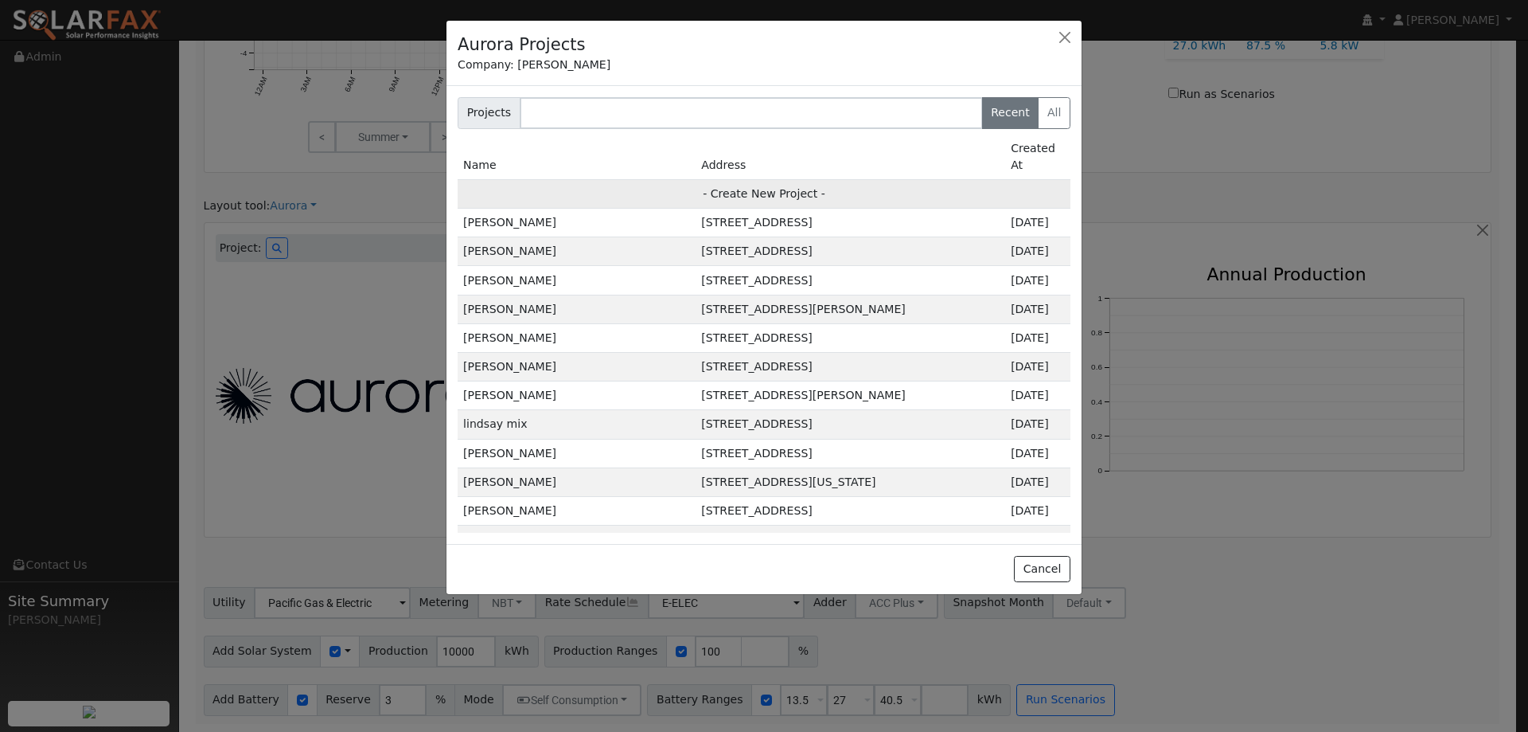
click at [689, 188] on td "- Create New Project -" at bounding box center [764, 193] width 613 height 29
type input "Ken Carolla"
type input "5625 Harvest Road"
type input "Rocklin"
type input "CA"
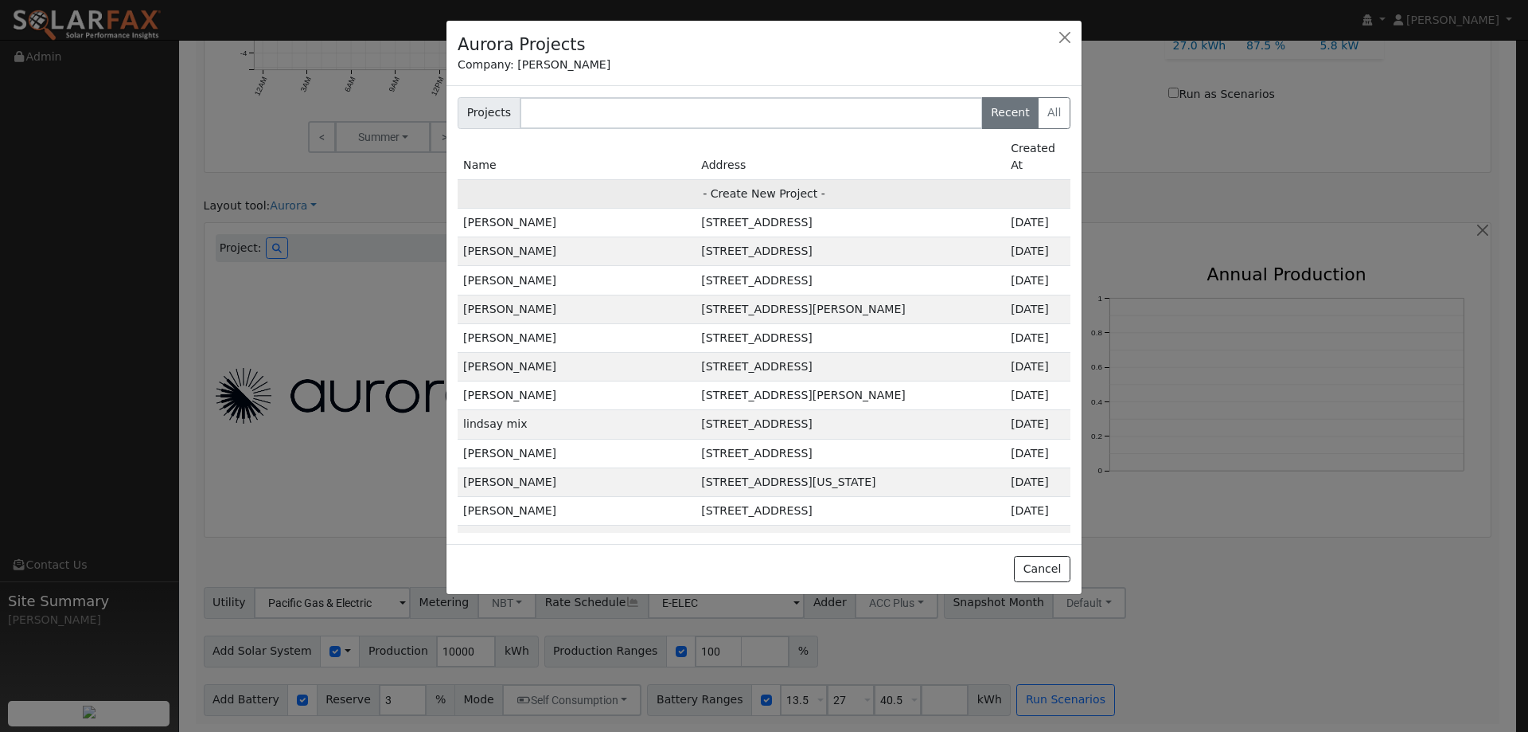
type input "95765"
type input "Design"
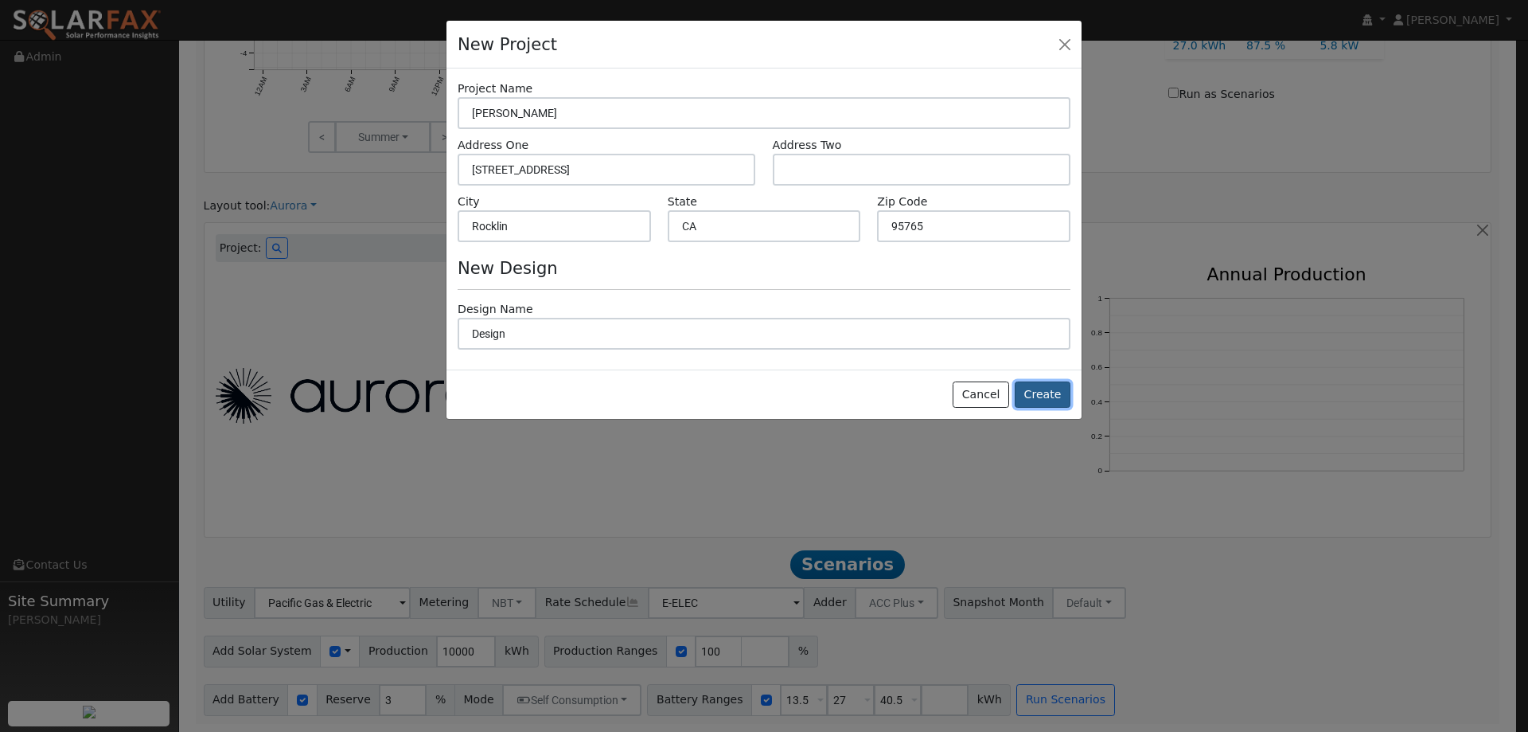
click at [1028, 401] on button "Create" at bounding box center [1043, 394] width 56 height 27
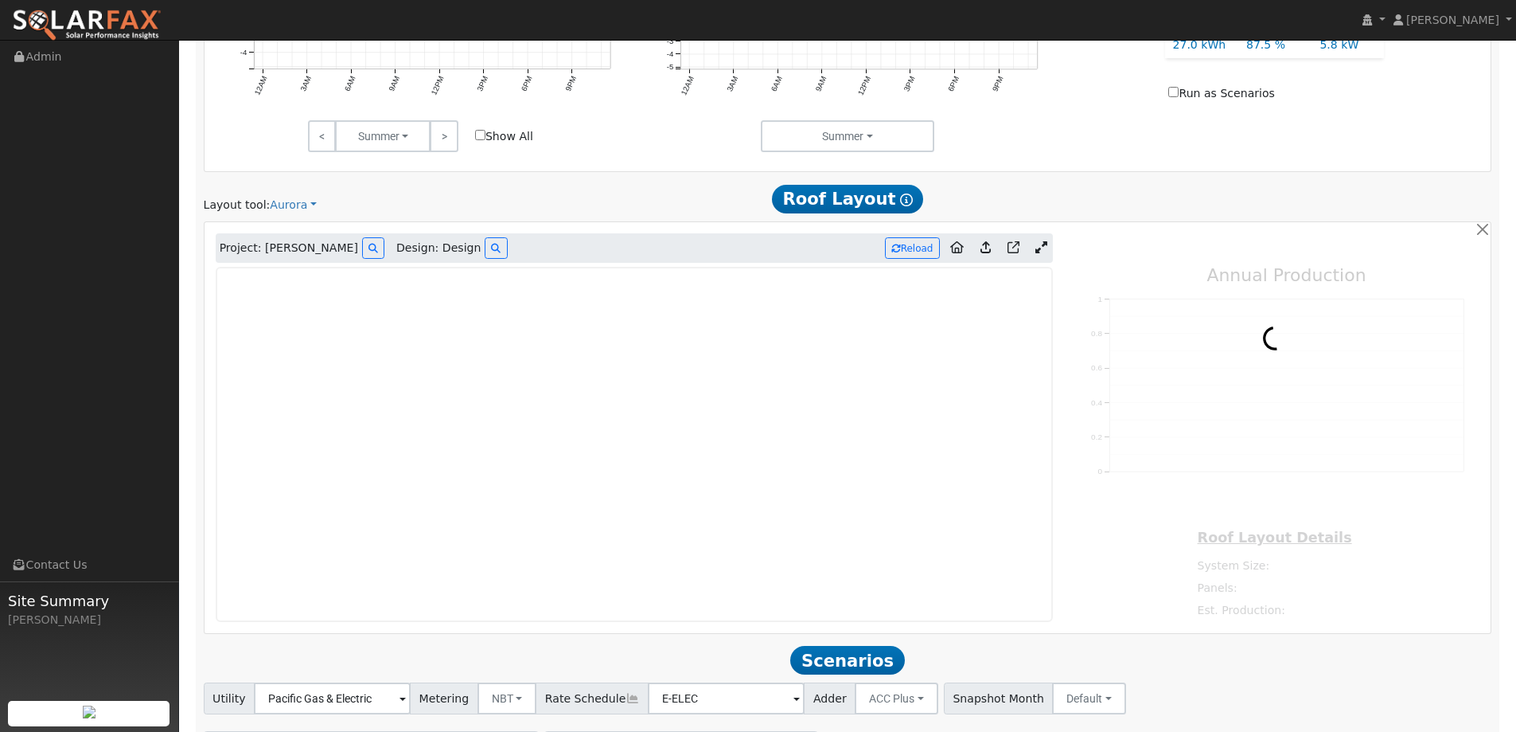
type input "0"
drag, startPoint x: 102, startPoint y: 11, endPoint x: 116, endPoint y: 8, distance: 14.7
click at [103, 11] on img at bounding box center [87, 25] width 150 height 33
